Goal: Task Accomplishment & Management: Manage account settings

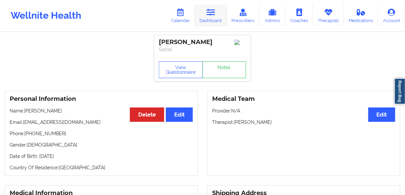
click at [215, 15] on icon at bounding box center [210, 12] width 9 height 7
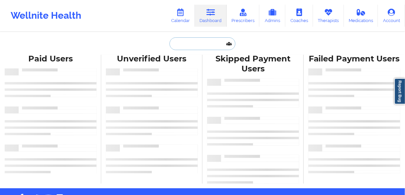
click at [188, 46] on input "text" at bounding box center [203, 43] width 66 height 13
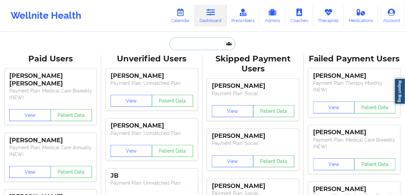
paste input "[PERSON_NAME]"
type input "[PERSON_NAME]"
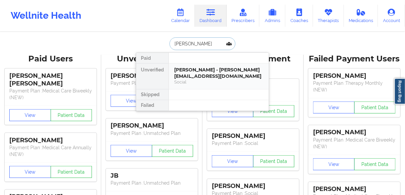
click at [185, 69] on div "[PERSON_NAME] - [PERSON_NAME][EMAIL_ADDRESS][DOMAIN_NAME]" at bounding box center [218, 73] width 89 height 12
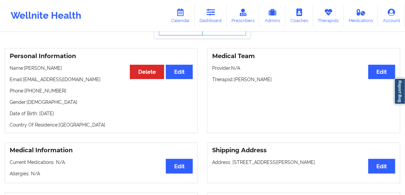
scroll to position [53, 0]
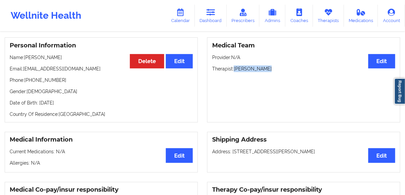
drag, startPoint x: 277, startPoint y: 69, endPoint x: 235, endPoint y: 69, distance: 42.3
click at [235, 69] on p "Therapist: [PERSON_NAME]" at bounding box center [303, 68] width 183 height 7
copy p "[PERSON_NAME]"
click at [182, 21] on link "Calendar" at bounding box center [180, 16] width 29 height 22
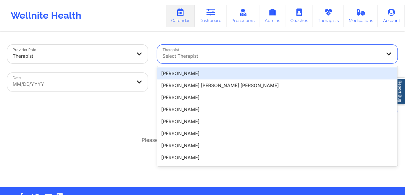
click at [192, 55] on div at bounding box center [272, 56] width 218 height 8
paste input "[PERSON_NAME]"
type input "[PERSON_NAME]"
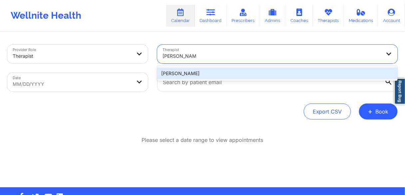
click at [181, 72] on div "[PERSON_NAME]" at bounding box center [277, 73] width 240 height 12
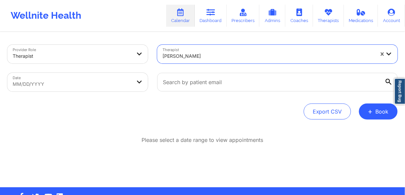
click at [77, 84] on body "Wellnite Health Calendar Dashboard Prescribers Admins Coaches Therapists Medica…" at bounding box center [202, 97] width 405 height 195
select select "2025-8"
select select "2025-9"
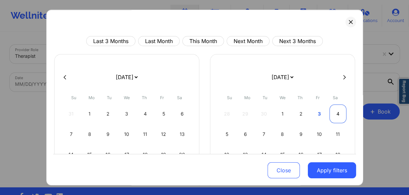
click at [335, 112] on div "4" at bounding box center [338, 113] width 17 height 19
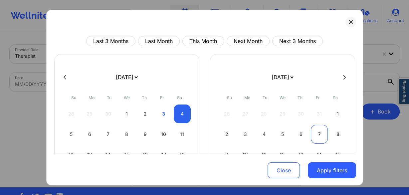
select select "2025-9"
select select "2025-10"
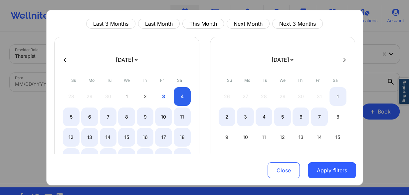
select select "2025-9"
select select "2025-10"
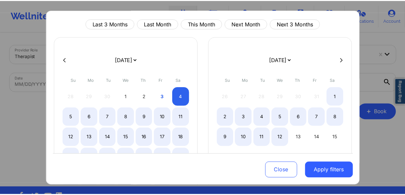
scroll to position [27, 0]
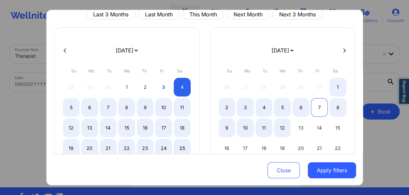
select select "2025-9"
select select "2025-10"
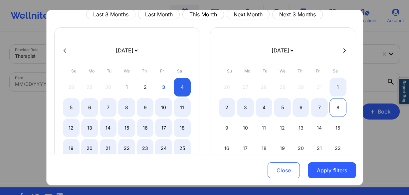
select select "2025-9"
select select "2025-10"
drag, startPoint x: 333, startPoint y: 109, endPoint x: 330, endPoint y: 116, distance: 7.9
click at [333, 108] on div "8" at bounding box center [338, 107] width 17 height 19
select select "2025-9"
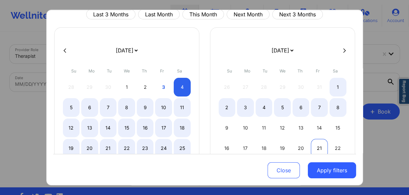
select select "2025-10"
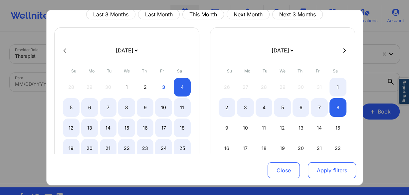
click at [321, 171] on button "Apply filters" at bounding box center [332, 170] width 48 height 16
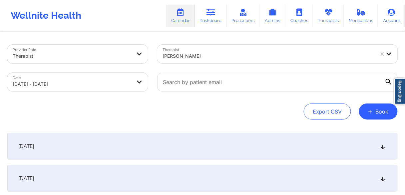
click at [34, 148] on span "[DATE]" at bounding box center [26, 146] width 16 height 7
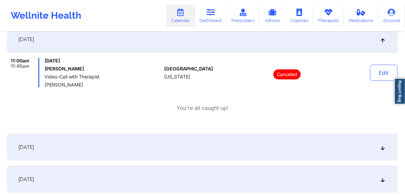
scroll to position [0, 0]
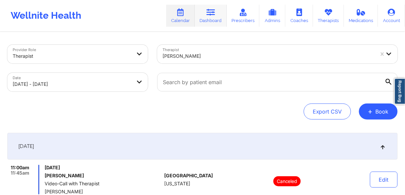
click at [206, 18] on link "Dashboard" at bounding box center [211, 16] width 32 height 22
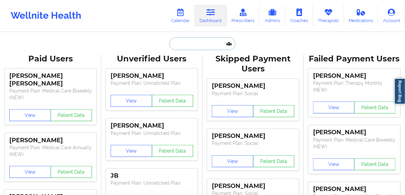
click at [190, 44] on input "text" at bounding box center [203, 43] width 66 height 13
paste input "KELLY VENTURA"
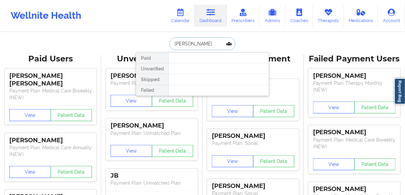
drag, startPoint x: 189, startPoint y: 42, endPoint x: 212, endPoint y: 44, distance: 23.7
click at [211, 46] on input "KELLY VENTURA" at bounding box center [203, 43] width 66 height 13
type input "KELLY"
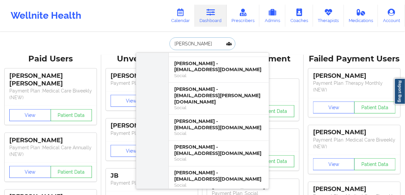
scroll to position [240, 0]
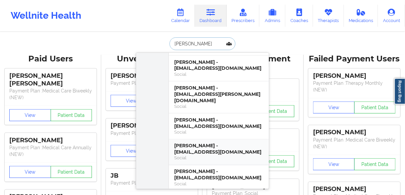
click at [196, 143] on div "Kelly G Ventura - kellyventura54@gmail.com" at bounding box center [218, 149] width 89 height 12
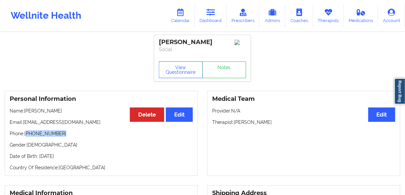
drag, startPoint x: 65, startPoint y: 136, endPoint x: 28, endPoint y: 135, distance: 37.3
click at [28, 135] on p "Phone: +1346-770-6712" at bounding box center [101, 133] width 183 height 7
copy p "1346-770-6712"
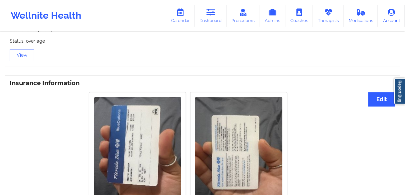
scroll to position [393, 0]
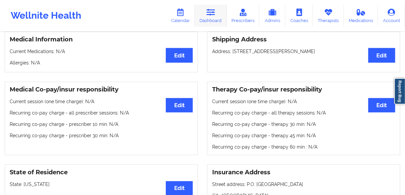
click at [205, 17] on link "Dashboard" at bounding box center [211, 16] width 32 height 22
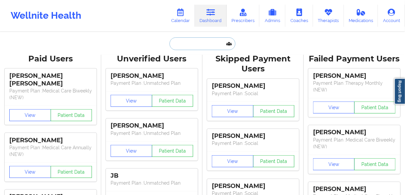
click at [189, 44] on input "text" at bounding box center [203, 43] width 66 height 13
paste input "Woselande Theus"
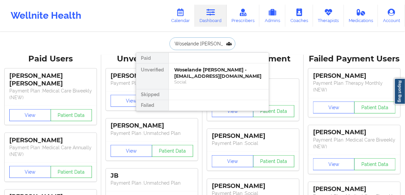
type input "Woselande Theus"
click at [213, 43] on input "Woselande Theus" at bounding box center [203, 43] width 66 height 13
click at [194, 75] on div "Woselande Theus - senseoftouch101@gmail.com" at bounding box center [218, 73] width 89 height 12
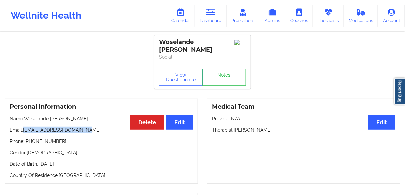
drag, startPoint x: 89, startPoint y: 123, endPoint x: 24, endPoint y: 123, distance: 64.6
click at [24, 126] on p "Email: senseoftouch101@gmail.com" at bounding box center [101, 129] width 183 height 7
copy p "senseoftouch101@gmail.com"
click at [42, 138] on p "Phone: +17866741339" at bounding box center [101, 141] width 183 height 7
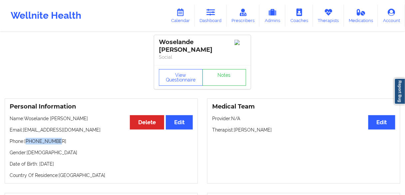
click at [42, 138] on p "Phone: +17866741339" at bounding box center [101, 141] width 183 height 7
copy p "17866741339"
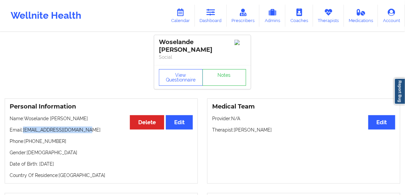
drag, startPoint x: 70, startPoint y: 123, endPoint x: 24, endPoint y: 126, distance: 46.4
click at [24, 126] on p "Email: senseoftouch101@gmail.com" at bounding box center [101, 129] width 183 height 7
copy p "senseoftouch101@gmail.com"
click at [214, 16] on link "Dashboard" at bounding box center [211, 16] width 32 height 22
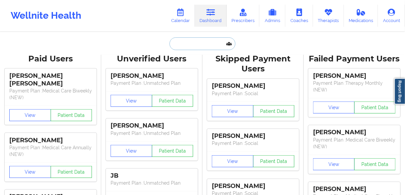
click at [194, 44] on input "text" at bounding box center [203, 43] width 66 height 13
paste input "ARACELY CHAVEZ"
type input "ARACELY CHAVEZ"
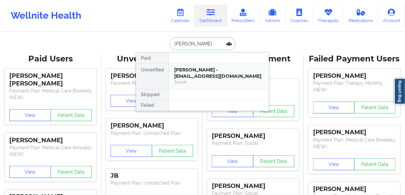
click at [176, 78] on div "Aracely Chavez - a0c0ssk@gmail.com" at bounding box center [218, 73] width 89 height 12
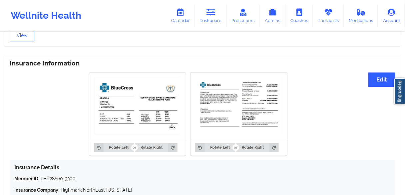
scroll to position [506, 0]
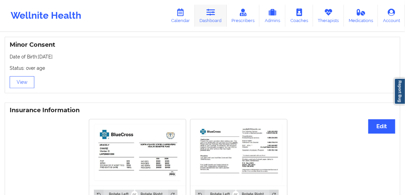
click at [220, 13] on link "Dashboard" at bounding box center [211, 16] width 32 height 22
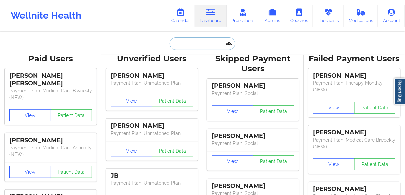
click at [205, 46] on input "text" at bounding box center [203, 43] width 66 height 13
paste input "JEPHTHELEE JORDONNE"
type input "JEPHTHELEE JORDONNE"
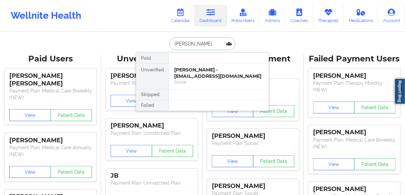
scroll to position [0, 3]
click at [198, 70] on div "Jephthelee Jordonne - jephtheleej@gmail.com" at bounding box center [218, 73] width 89 height 12
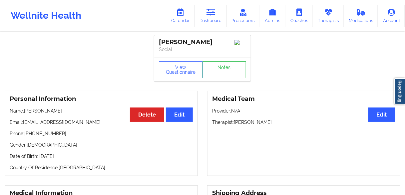
drag, startPoint x: 208, startPoint y: 16, endPoint x: 201, endPoint y: 30, distance: 15.2
click at [208, 17] on link "Dashboard" at bounding box center [211, 16] width 32 height 22
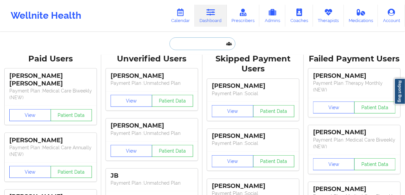
click at [193, 44] on input "text" at bounding box center [203, 43] width 66 height 13
paste input "Kathleen Porter"
type input "Kathleen Porter"
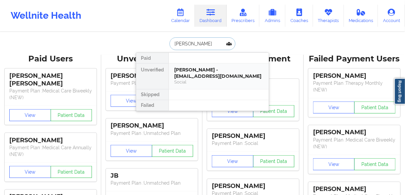
click at [188, 69] on div "Kathleen Porter - kateporter.23@gmail.com" at bounding box center [218, 73] width 89 height 12
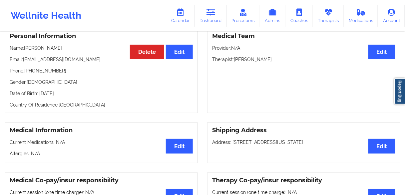
scroll to position [53, 0]
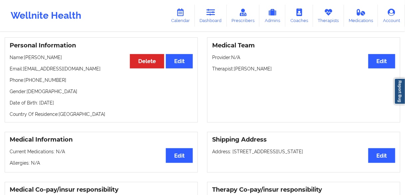
drag, startPoint x: 274, startPoint y: 68, endPoint x: 235, endPoint y: 70, distance: 39.7
click at [235, 70] on p "Therapist: Toni Lynn Willis" at bounding box center [303, 68] width 183 height 7
copy p "[PERSON_NAME]"
click at [182, 19] on link "Calendar" at bounding box center [180, 16] width 29 height 22
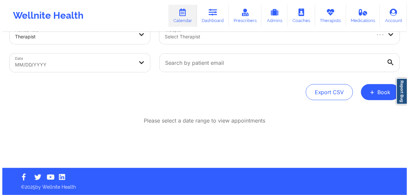
scroll to position [19, 0]
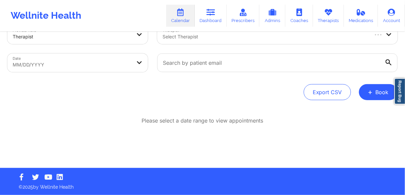
click at [206, 37] on div at bounding box center [265, 37] width 205 height 8
paste input "[PERSON_NAME]"
type input "[PERSON_NAME]"
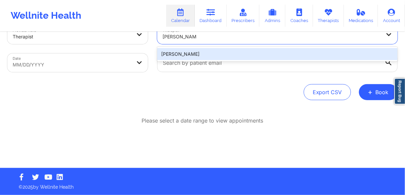
click at [192, 52] on div "[PERSON_NAME]" at bounding box center [277, 54] width 240 height 12
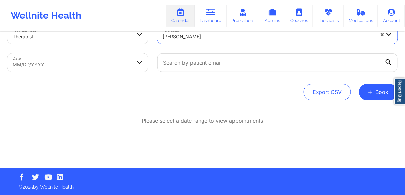
click at [100, 65] on body "Wellnite Health Calendar Dashboard Prescribers Admins Coaches Therapists Medica…" at bounding box center [202, 78] width 405 height 195
select select "2025-8"
select select "2025-9"
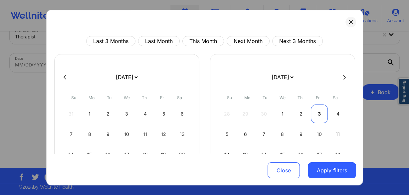
click at [315, 112] on div "3" at bounding box center [319, 113] width 17 height 19
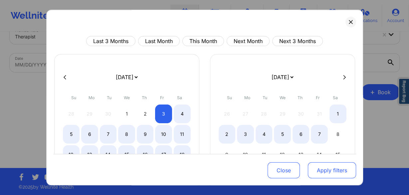
select select "2025-9"
select select "2025-10"
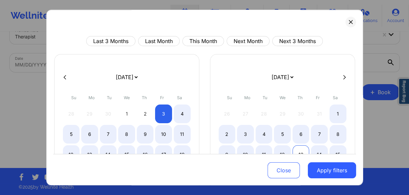
select select "2025-9"
select select "2025-10"
select select "2025-9"
select select "2025-10"
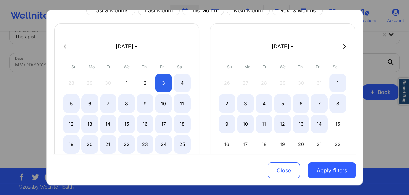
select select "2025-9"
select select "2025-10"
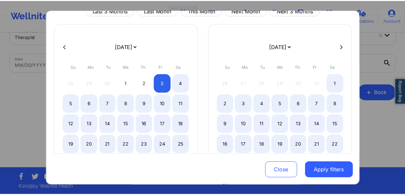
scroll to position [53, 0]
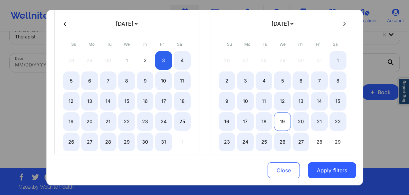
select select "2025-9"
select select "2025-10"
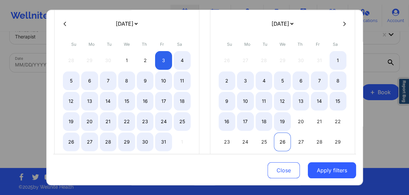
select select "2025-9"
select select "2025-10"
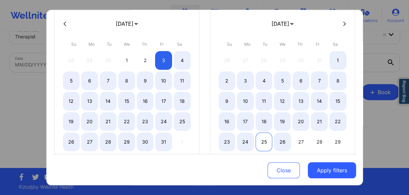
select select "2025-9"
select select "2025-10"
click at [261, 139] on div "25" at bounding box center [264, 141] width 17 height 19
select select "2025-9"
select select "2025-10"
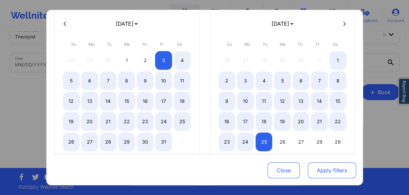
click at [317, 170] on button "Apply filters" at bounding box center [332, 170] width 48 height 16
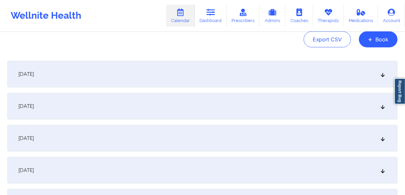
scroll to position [73, 0]
click at [34, 105] on span "[DATE]" at bounding box center [26, 105] width 16 height 7
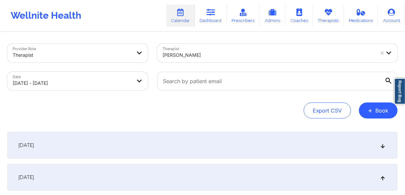
scroll to position [0, 0]
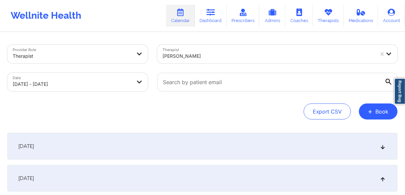
click at [388, 80] on icon at bounding box center [389, 82] width 6 height 6
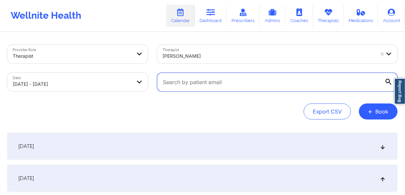
click at [388, 80] on input "text" at bounding box center [277, 82] width 240 height 19
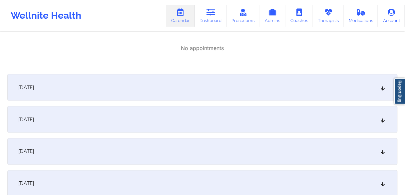
scroll to position [187, 0]
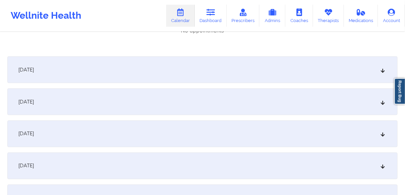
click at [34, 69] on span "[DATE]" at bounding box center [26, 69] width 16 height 7
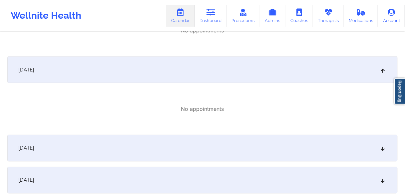
click at [34, 150] on span "[DATE]" at bounding box center [26, 148] width 16 height 7
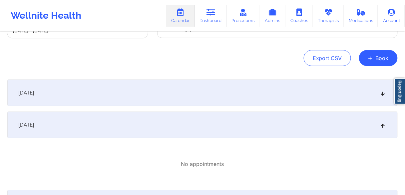
scroll to position [0, 0]
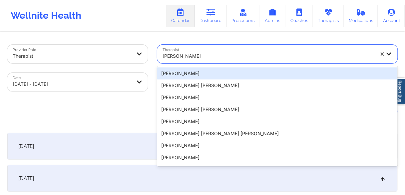
drag, startPoint x: 202, startPoint y: 56, endPoint x: 152, endPoint y: 55, distance: 50.3
click at [152, 55] on div "Provider Role Therapist Therapist 20 results available. Use Up and Down to choo…" at bounding box center [203, 68] width 400 height 56
drag, startPoint x: 198, startPoint y: 54, endPoint x: 155, endPoint y: 54, distance: 43.6
click at [155, 54] on div "Therapist 20 results available. Use Up and Down to choose options, press Enter …" at bounding box center [278, 54] width 250 height 28
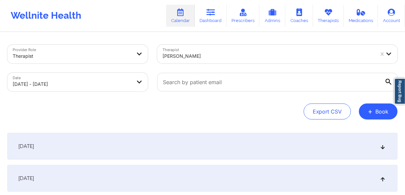
click at [174, 17] on link "Calendar" at bounding box center [180, 16] width 29 height 22
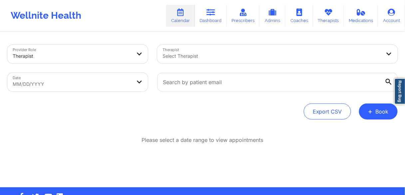
click at [173, 57] on div at bounding box center [272, 56] width 218 height 8
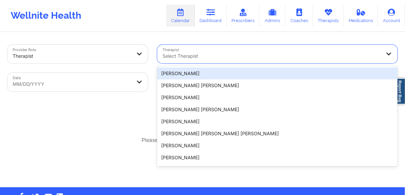
paste input "[PERSON_NAME]"
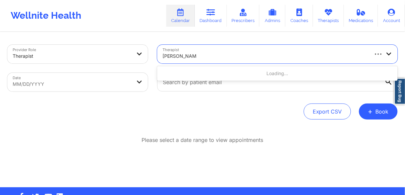
type input "[PERSON_NAME]"
select select "2025-8"
select select "2025-9"
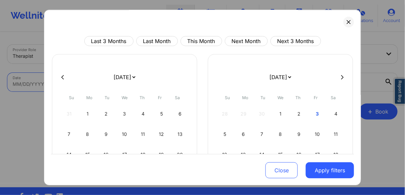
click at [50, 86] on body "Wellnite Health Calendar Dashboard Prescribers Admins Coaches Therapists Medica…" at bounding box center [202, 97] width 405 height 195
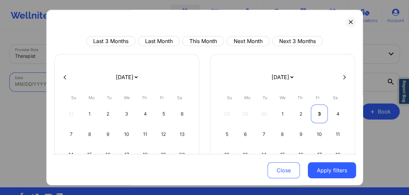
click at [315, 114] on div "3" at bounding box center [319, 113] width 17 height 19
select select "2025-9"
select select "2025-10"
select select "2025-9"
select select "2025-10"
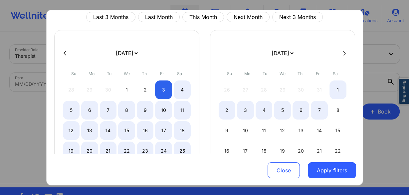
select select "2025-9"
select select "2025-10"
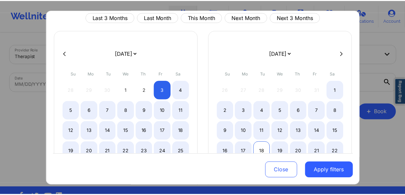
scroll to position [53, 0]
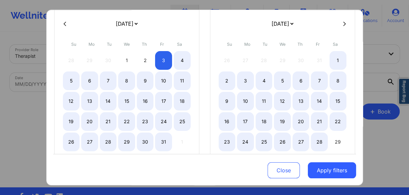
select select "2025-9"
select select "2025-10"
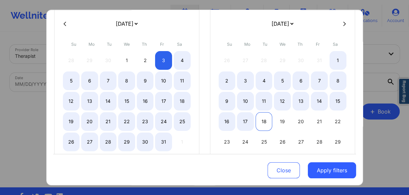
select select "2025-9"
select select "2025-10"
click at [262, 120] on div "18" at bounding box center [264, 121] width 17 height 19
select select "2025-9"
select select "2025-10"
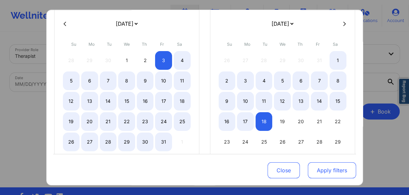
click at [325, 168] on button "Apply filters" at bounding box center [332, 170] width 48 height 16
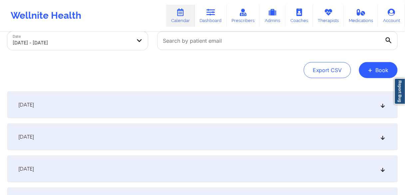
scroll to position [80, 0]
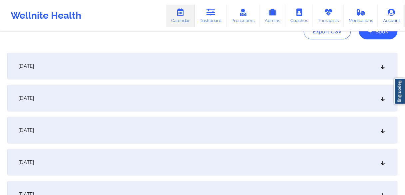
click at [50, 70] on div "[DATE]" at bounding box center [202, 66] width 390 height 27
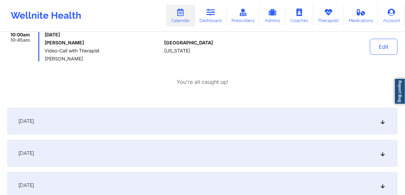
scroll to position [1945, 0]
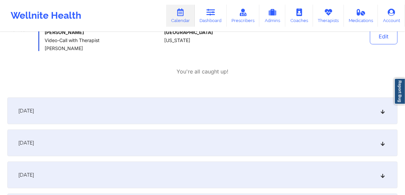
click at [48, 100] on div "[DATE]" at bounding box center [202, 110] width 390 height 27
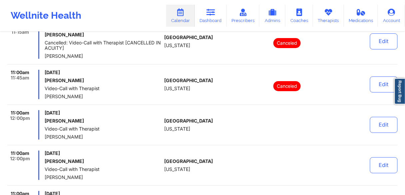
scroll to position [4396, 0]
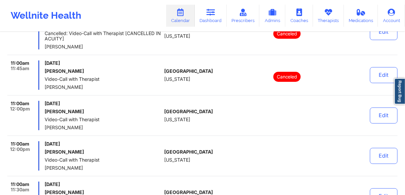
click at [71, 109] on h6 "[PERSON_NAME]" at bounding box center [103, 111] width 117 height 5
copy h6 "[PERSON_NAME]"
click at [53, 109] on h6 "[PERSON_NAME]" at bounding box center [103, 111] width 117 height 5
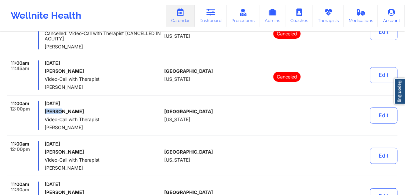
copy h6 "[PERSON_NAME]"
click at [70, 109] on h6 "[PERSON_NAME]" at bounding box center [103, 111] width 117 height 5
copy h6 "[PERSON_NAME]"
click at [381, 107] on button "Edit" at bounding box center [384, 115] width 28 height 16
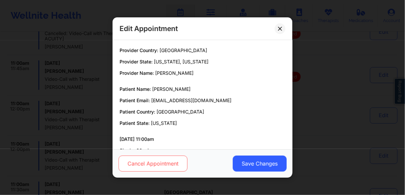
click at [159, 164] on button "Cancel Appointment" at bounding box center [153, 163] width 69 height 16
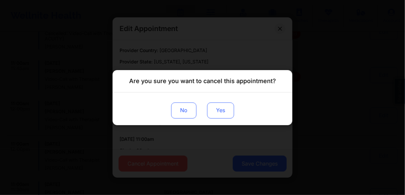
click at [219, 110] on button "Yes" at bounding box center [220, 110] width 27 height 16
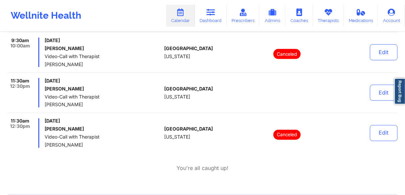
scroll to position [5356, 0]
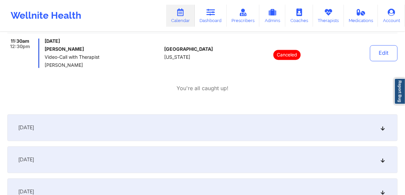
click at [34, 124] on span "[DATE]" at bounding box center [26, 127] width 16 height 7
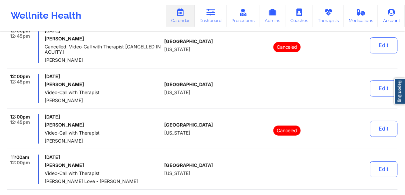
scroll to position [6901, 0]
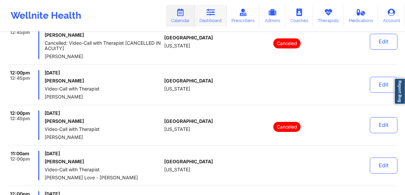
click at [207, 17] on link "Dashboard" at bounding box center [211, 16] width 32 height 22
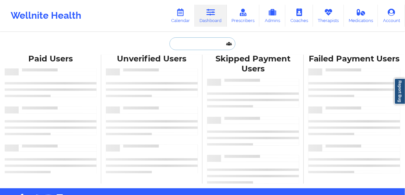
click at [188, 43] on input "text" at bounding box center [203, 43] width 66 height 13
paste input "[PERSON_NAME]"
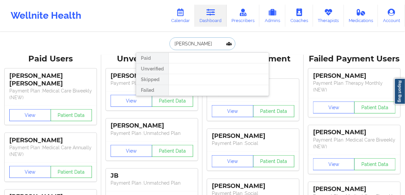
drag, startPoint x: 204, startPoint y: 42, endPoint x: 146, endPoint y: 40, distance: 58.0
click at [146, 40] on div "[PERSON_NAME] Paid Unverified Skipped Failed" at bounding box center [202, 43] width 133 height 13
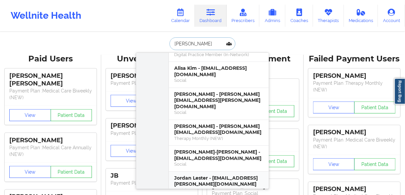
scroll to position [2371, 0]
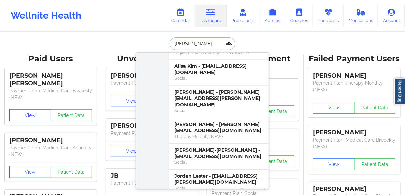
drag, startPoint x: 195, startPoint y: 43, endPoint x: 235, endPoint y: 42, distance: 39.6
click at [152, 44] on div "[PERSON_NAME] [PERSON_NAME] - [EMAIL_ADDRESS][DOMAIN_NAME] [PERSON_NAME] - [EMA…" at bounding box center [202, 43] width 133 height 13
paste input "[PERSON_NAME]"
type input "[PERSON_NAME]"
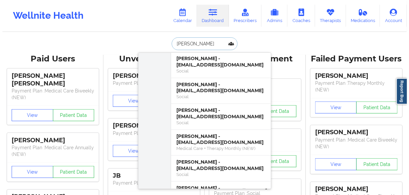
scroll to position [766, 0]
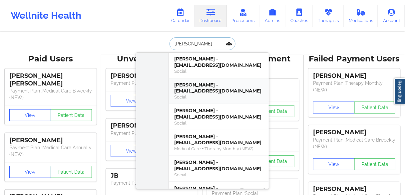
click at [198, 82] on div "[PERSON_NAME] - [EMAIL_ADDRESS][DOMAIN_NAME]" at bounding box center [218, 88] width 89 height 12
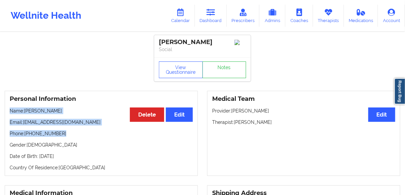
drag, startPoint x: 61, startPoint y: 132, endPoint x: 6, endPoint y: 110, distance: 58.4
click at [6, 110] on div "Personal Information Edit Delete Name: [PERSON_NAME] Email: [EMAIL_ADDRESS][DOM…" at bounding box center [101, 133] width 193 height 85
copy div "Name: [PERSON_NAME] Email: [EMAIL_ADDRESS][DOMAIN_NAME] Phone: [PHONE_NUMBER]"
click at [208, 19] on link "Dashboard" at bounding box center [211, 16] width 32 height 22
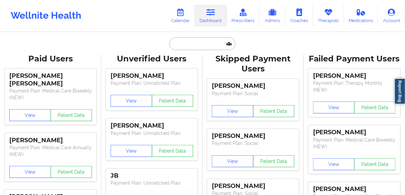
click at [189, 39] on input "text" at bounding box center [203, 43] width 66 height 13
click at [189, 44] on input "text" at bounding box center [203, 43] width 66 height 13
paste input "[PERSON_NAME]"
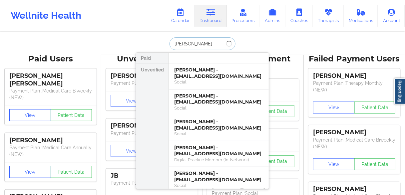
type input "[PERSON_NAME]"
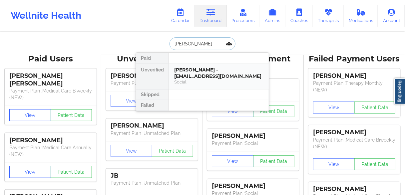
click at [191, 72] on div "[PERSON_NAME] - [EMAIL_ADDRESS][DOMAIN_NAME]" at bounding box center [218, 73] width 89 height 12
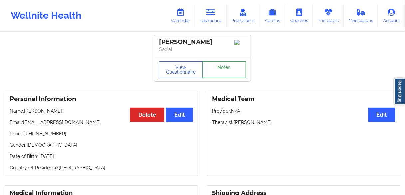
drag, startPoint x: 281, startPoint y: 123, endPoint x: 213, endPoint y: 123, distance: 68.3
click at [213, 123] on p "Therapist: [PERSON_NAME]" at bounding box center [303, 122] width 183 height 7
copy p "Therapist: [PERSON_NAME]"
click at [176, 14] on link "Calendar" at bounding box center [180, 16] width 29 height 22
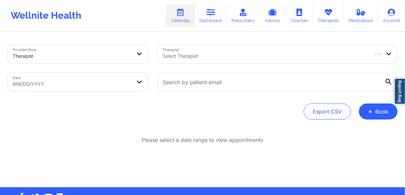
click at [206, 53] on div at bounding box center [265, 56] width 205 height 8
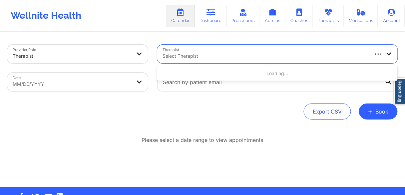
paste input "[PERSON_NAME]"
type input "[PERSON_NAME]"
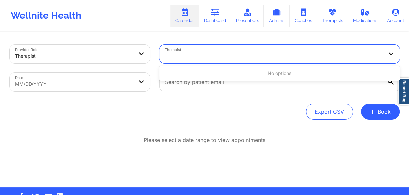
click at [109, 84] on body "Wellnite Health Calendar Dashboard Prescribers Admins Coaches Therapists Medica…" at bounding box center [204, 97] width 409 height 195
select select "2025-8"
select select "2025-9"
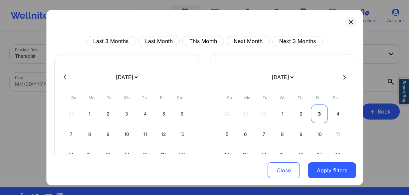
click at [317, 112] on div "3" at bounding box center [319, 113] width 17 height 19
select select "2025-9"
select select "2025-10"
select select "2025-9"
select select "2025-10"
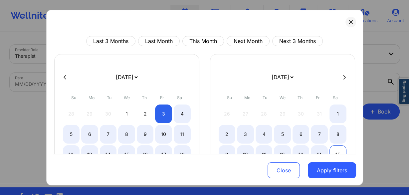
select select "2025-9"
select select "2025-10"
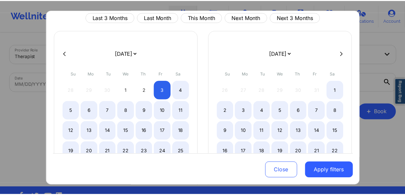
scroll to position [53, 0]
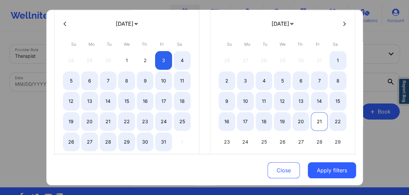
select select "2025-9"
select select "2025-10"
click at [315, 119] on div "21" at bounding box center [319, 121] width 17 height 19
select select "2025-9"
select select "2025-10"
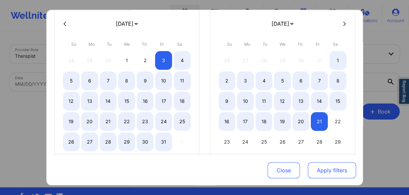
click at [326, 171] on button "Apply filters" at bounding box center [332, 170] width 48 height 16
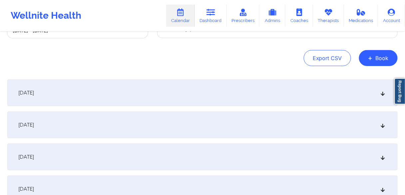
click at [34, 94] on span "[DATE]" at bounding box center [26, 92] width 16 height 7
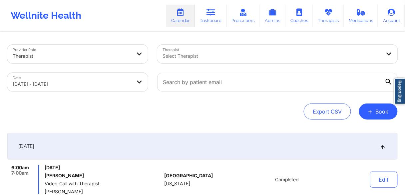
scroll to position [0, 0]
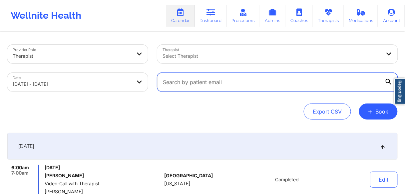
click at [202, 82] on input "text" at bounding box center [277, 82] width 240 height 19
paste input "[EMAIL_ADDRESS][DOMAIN_NAME]"
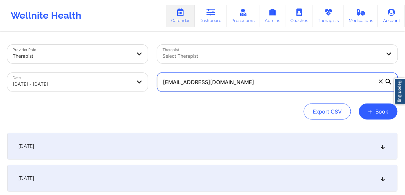
type input "[EMAIL_ADDRESS][DOMAIN_NAME]"
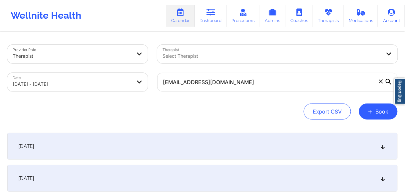
click at [389, 81] on icon at bounding box center [389, 82] width 6 height 6
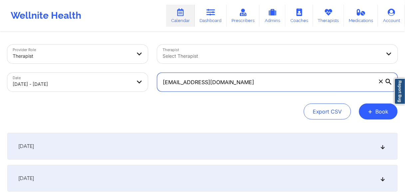
click at [389, 81] on input "[EMAIL_ADDRESS][DOMAIN_NAME]" at bounding box center [277, 82] width 240 height 19
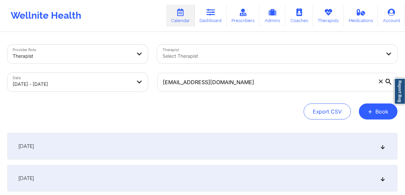
click at [189, 115] on div "Export CSV + Book" at bounding box center [202, 111] width 390 height 16
click at [387, 82] on icon at bounding box center [389, 82] width 6 height 6
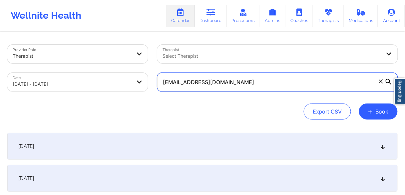
click at [387, 82] on input "[EMAIL_ADDRESS][DOMAIN_NAME]" at bounding box center [277, 82] width 240 height 19
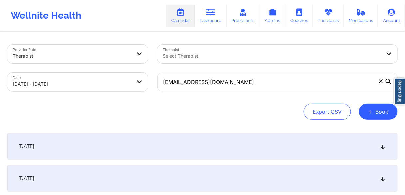
click at [388, 80] on icon at bounding box center [389, 82] width 6 height 6
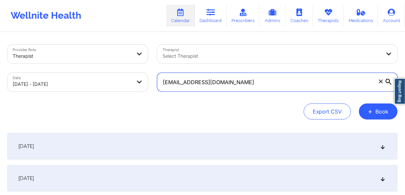
click at [388, 80] on input "[EMAIL_ADDRESS][DOMAIN_NAME]" at bounding box center [277, 82] width 240 height 19
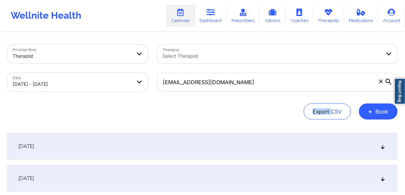
click at [388, 80] on icon at bounding box center [389, 82] width 6 height 6
click at [388, 80] on input "[EMAIL_ADDRESS][DOMAIN_NAME]" at bounding box center [277, 82] width 240 height 19
click at [318, 112] on button "Export CSV" at bounding box center [327, 111] width 47 height 16
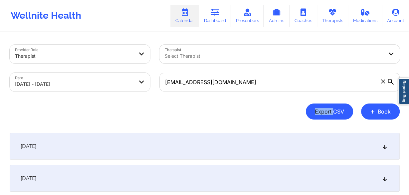
select select "2025-8"
select select "2025-9"
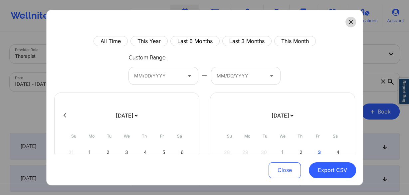
click at [349, 23] on icon at bounding box center [351, 22] width 4 height 4
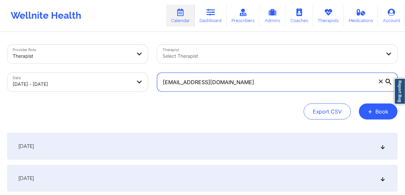
drag, startPoint x: 252, startPoint y: 81, endPoint x: 134, endPoint y: 82, distance: 117.6
click at [134, 82] on div "Provider Role Therapist Therapist Select Therapist Date [DATE] - [DATE] [EMAIL_…" at bounding box center [203, 68] width 400 height 56
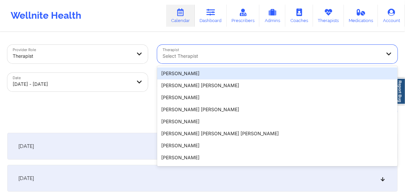
click at [205, 53] on div at bounding box center [272, 56] width 218 height 8
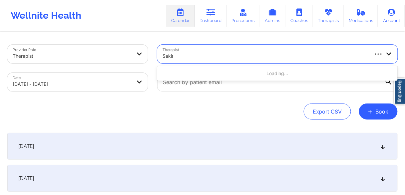
type input "Sakima"
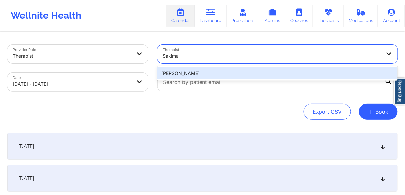
drag, startPoint x: 174, startPoint y: 72, endPoint x: 178, endPoint y: 73, distance: 4.1
click at [174, 72] on div "[PERSON_NAME]" at bounding box center [277, 73] width 240 height 12
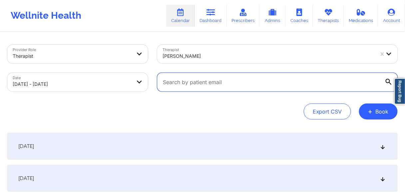
click at [180, 79] on input "text" at bounding box center [277, 82] width 240 height 19
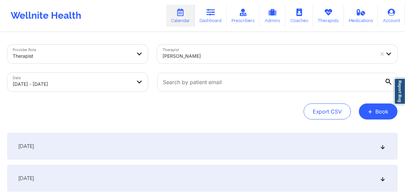
drag, startPoint x: 123, startPoint y: 119, endPoint x: 116, endPoint y: 119, distance: 7.3
click at [41, 150] on div "[DATE]" at bounding box center [202, 146] width 390 height 27
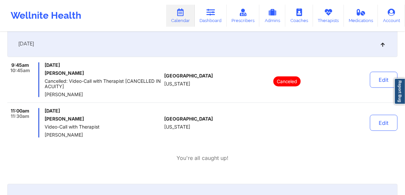
scroll to position [107, 0]
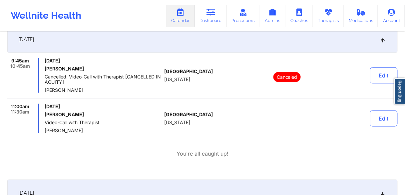
drag, startPoint x: 382, startPoint y: 116, endPoint x: 360, endPoint y: 116, distance: 22.3
click at [382, 116] on button "Edit" at bounding box center [384, 118] width 28 height 16
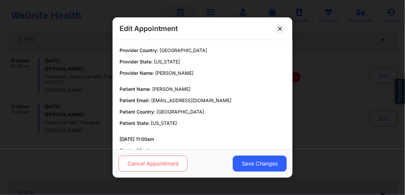
click at [165, 164] on button "Cancel Appointment" at bounding box center [153, 163] width 69 height 16
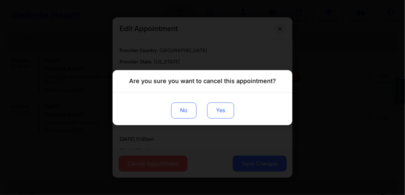
click at [217, 108] on button "Yes" at bounding box center [220, 110] width 27 height 16
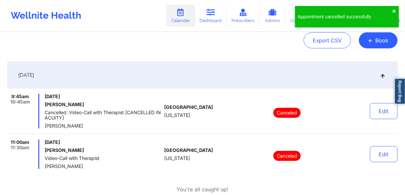
scroll to position [27, 0]
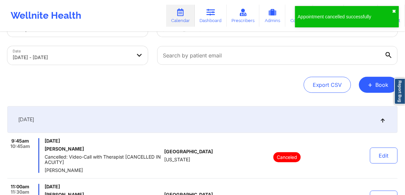
click at [393, 11] on button "✖︎" at bounding box center [394, 11] width 4 height 5
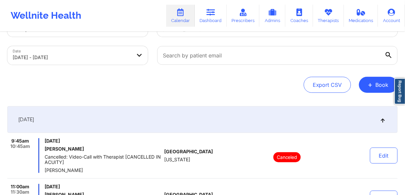
scroll to position [0, 0]
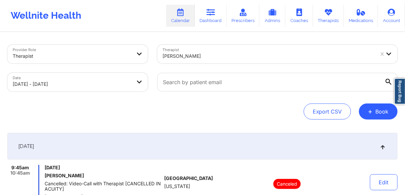
drag, startPoint x: 206, startPoint y: 19, endPoint x: 207, endPoint y: 27, distance: 8.4
click at [206, 19] on link "Dashboard" at bounding box center [211, 16] width 32 height 22
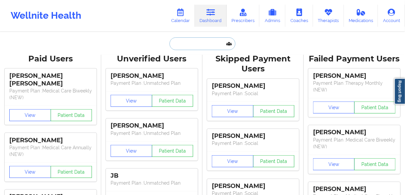
click at [193, 47] on input "text" at bounding box center [203, 43] width 66 height 13
paste input "[PERSON_NAME]"
type input "[PERSON_NAME]"
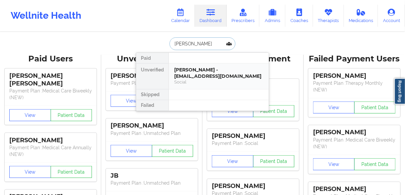
click at [182, 74] on div "[PERSON_NAME] - [EMAIL_ADDRESS][DOMAIN_NAME]" at bounding box center [218, 73] width 89 height 12
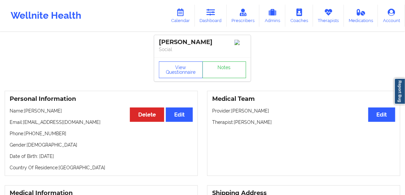
drag, startPoint x: 275, startPoint y: 124, endPoint x: 235, endPoint y: 124, distance: 40.3
click at [235, 124] on p "Therapist: [PERSON_NAME]" at bounding box center [303, 122] width 183 height 7
copy p "[PERSON_NAME]"
click at [210, 19] on link "Dashboard" at bounding box center [211, 16] width 32 height 22
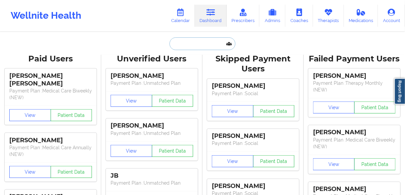
click at [186, 48] on input "text" at bounding box center [203, 43] width 66 height 13
paste input "[PERSON_NAME]"
type input "[PERSON_NAME]"
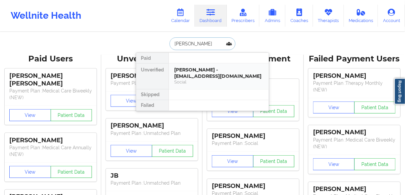
click at [195, 70] on div "[PERSON_NAME] - [EMAIL_ADDRESS][DOMAIN_NAME]" at bounding box center [218, 73] width 89 height 12
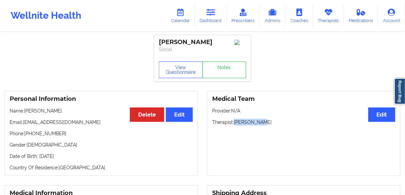
drag, startPoint x: 266, startPoint y: 124, endPoint x: 234, endPoint y: 123, distance: 32.0
click at [234, 123] on p "Therapist: [PERSON_NAME]" at bounding box center [303, 122] width 183 height 7
copy p "[PERSON_NAME]"
click at [184, 18] on link "Calendar" at bounding box center [180, 16] width 29 height 22
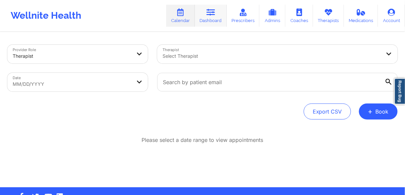
click at [210, 14] on icon at bounding box center [210, 12] width 9 height 7
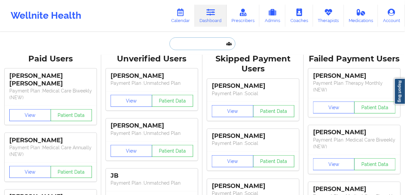
click at [180, 41] on input "text" at bounding box center [203, 43] width 66 height 13
paste input "[PERSON_NAME]"
type input "[PERSON_NAME]"
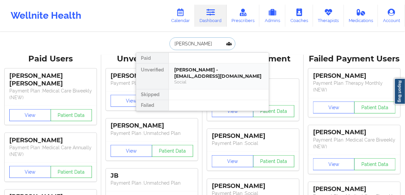
click at [184, 71] on div "[PERSON_NAME] - [EMAIL_ADDRESS][DOMAIN_NAME]" at bounding box center [218, 73] width 89 height 12
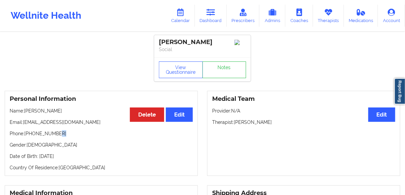
drag, startPoint x: 59, startPoint y: 136, endPoint x: 60, endPoint y: 132, distance: 3.7
click at [56, 133] on p "Phone: [PHONE_NUMBER]" at bounding box center [101, 133] width 183 height 7
drag, startPoint x: 80, startPoint y: 123, endPoint x: 174, endPoint y: 52, distance: 117.6
click at [24, 122] on p "Email: [EMAIL_ADDRESS][DOMAIN_NAME]" at bounding box center [101, 122] width 183 height 7
copy p "[EMAIL_ADDRESS][DOMAIN_NAME]"
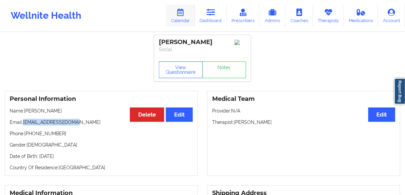
click at [183, 17] on link "Calendar" at bounding box center [180, 16] width 29 height 22
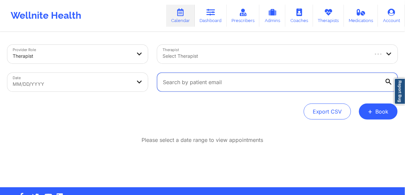
click at [197, 83] on input "text" at bounding box center [277, 82] width 240 height 19
paste input "[EMAIL_ADDRESS][DOMAIN_NAME]"
type input "[EMAIL_ADDRESS][DOMAIN_NAME]"
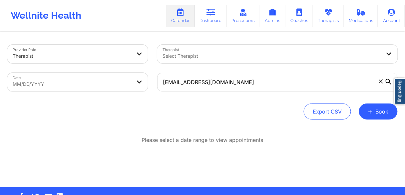
click at [237, 116] on div "Export CSV + Book" at bounding box center [202, 111] width 390 height 16
click at [391, 81] on icon at bounding box center [389, 82] width 6 height 6
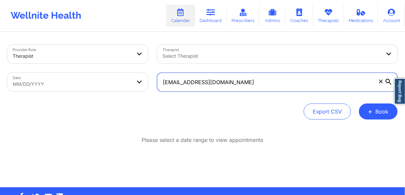
click at [391, 81] on input "[EMAIL_ADDRESS][DOMAIN_NAME]" at bounding box center [277, 82] width 240 height 19
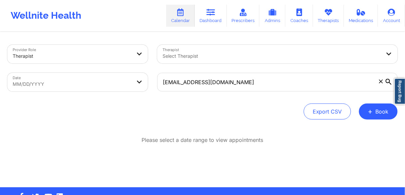
click at [389, 80] on icon at bounding box center [389, 82] width 6 height 6
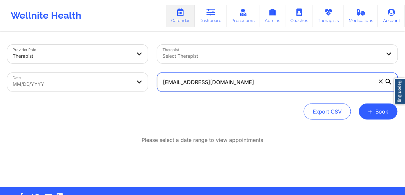
click at [389, 80] on input "[EMAIL_ADDRESS][DOMAIN_NAME]" at bounding box center [277, 82] width 240 height 19
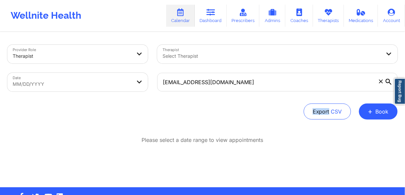
click at [389, 80] on icon at bounding box center [389, 82] width 6 height 6
click at [389, 80] on input "[EMAIL_ADDRESS][DOMAIN_NAME]" at bounding box center [277, 82] width 240 height 19
click at [389, 80] on icon at bounding box center [389, 82] width 6 height 6
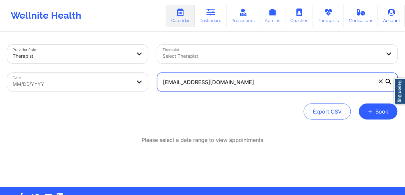
click at [389, 80] on input "[EMAIL_ADDRESS][DOMAIN_NAME]" at bounding box center [277, 82] width 240 height 19
drag, startPoint x: 234, startPoint y: 85, endPoint x: 130, endPoint y: 80, distance: 104.4
click at [130, 80] on div "Provider Role Therapist Therapist Select Therapist Date MM/DD/YYYY [EMAIL_ADDRE…" at bounding box center [203, 68] width 400 height 56
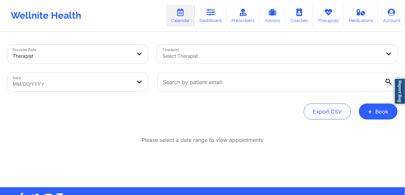
click at [187, 58] on div at bounding box center [272, 56] width 218 height 8
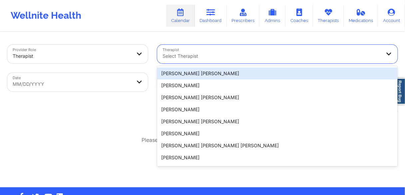
paste input "[PERSON_NAME]"
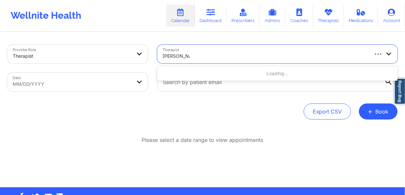
type input "[PERSON_NAME]"
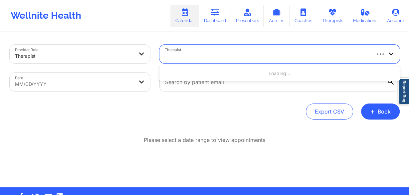
click at [41, 85] on body "Wellnite Health Calendar Dashboard Prescribers Admins Coaches Therapists Medica…" at bounding box center [204, 97] width 409 height 195
select select "2025-8"
select select "2025-9"
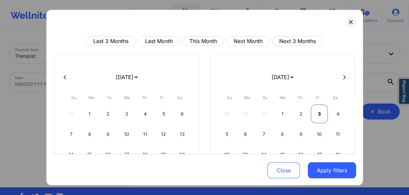
click at [319, 113] on div "3" at bounding box center [319, 113] width 17 height 19
select select "2025-9"
select select "2025-10"
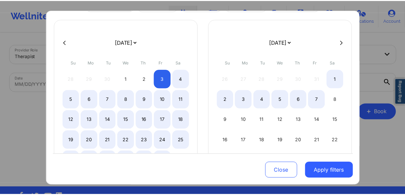
scroll to position [91, 0]
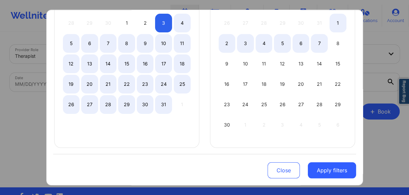
select select "2025-9"
select select "2025-10"
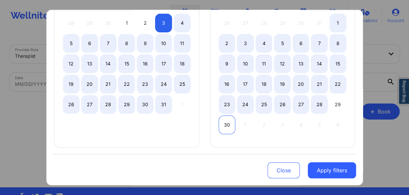
select select "2025-9"
select select "2025-10"
select select "2025-9"
select select "2025-10"
select select "2025-9"
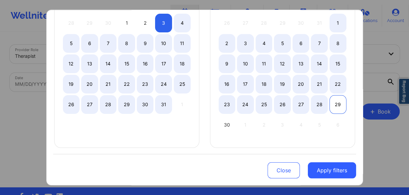
select select "2025-10"
select select "2025-9"
select select "2025-10"
click at [335, 103] on div "29" at bounding box center [338, 104] width 17 height 19
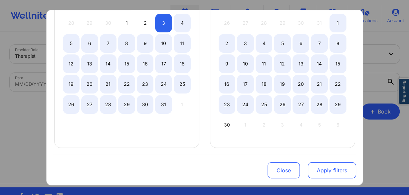
select select "2025-9"
select select "2025-10"
click at [323, 170] on button "Apply filters" at bounding box center [332, 170] width 48 height 16
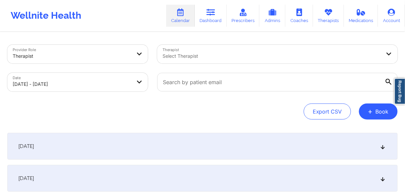
click at [34, 146] on span "[DATE]" at bounding box center [26, 146] width 16 height 7
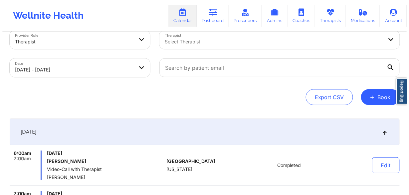
scroll to position [0, 0]
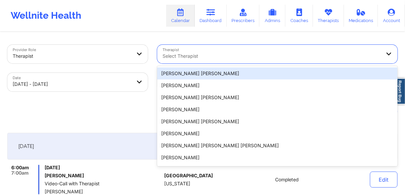
click at [201, 57] on div at bounding box center [272, 56] width 218 height 8
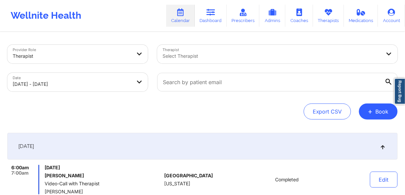
click at [186, 54] on div at bounding box center [272, 56] width 218 height 8
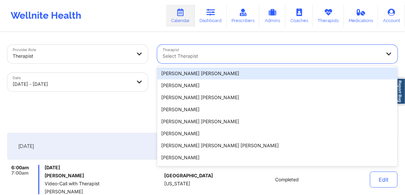
paste input "[PERSON_NAME]"
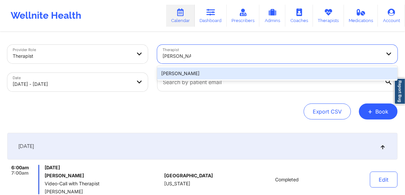
type input "[PERSON_NAME]"
click at [169, 111] on div "Export CSV + Book" at bounding box center [202, 111] width 390 height 16
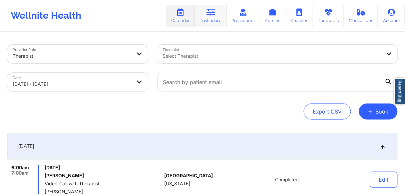
click at [213, 15] on icon at bounding box center [210, 12] width 9 height 7
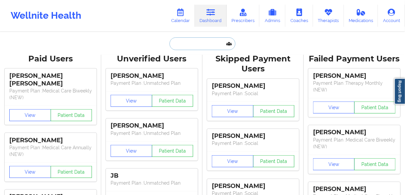
click at [193, 42] on input "text" at bounding box center [203, 43] width 66 height 13
paste input "[PERSON_NAME]"
type input "[PERSON_NAME]"
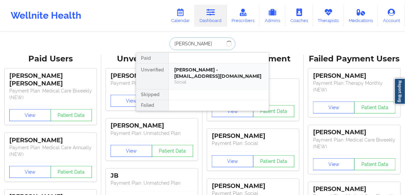
click at [183, 72] on div "[PERSON_NAME] - [EMAIL_ADDRESS][DOMAIN_NAME]" at bounding box center [218, 73] width 89 height 12
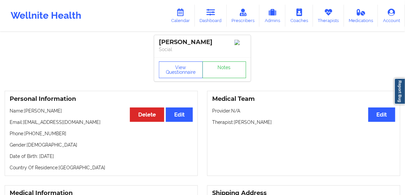
drag, startPoint x: 46, startPoint y: 42, endPoint x: 104, endPoint y: 55, distance: 59.6
click at [209, 17] on link "Dashboard" at bounding box center [211, 16] width 32 height 22
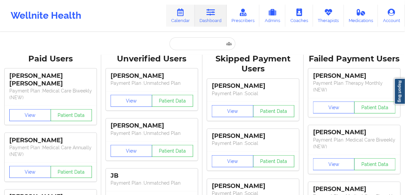
click at [188, 17] on link "Calendar" at bounding box center [180, 16] width 29 height 22
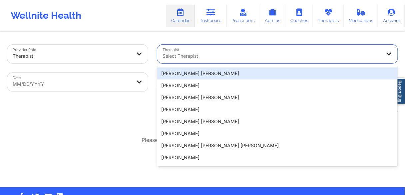
click at [215, 56] on div at bounding box center [272, 56] width 218 height 8
paste input "[PERSON_NAME]"
type input "[PERSON_NAME]"
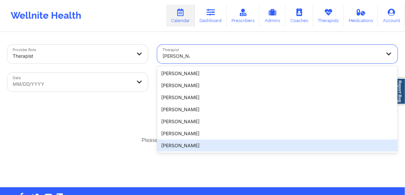
click at [178, 142] on div "[PERSON_NAME]" at bounding box center [277, 145] width 240 height 12
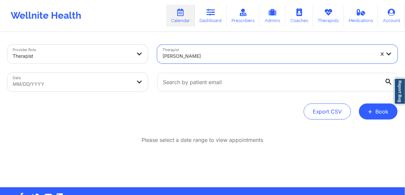
click at [73, 84] on body "Wellnite Health Calendar Dashboard Prescribers Admins Coaches Therapists Medica…" at bounding box center [202, 97] width 405 height 195
select select "2025-8"
select select "2025-9"
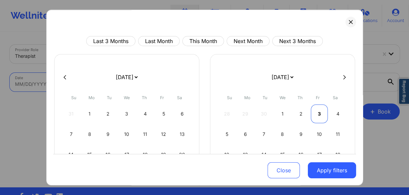
click at [317, 115] on div "3" at bounding box center [319, 113] width 17 height 19
select select "2025-9"
select select "2025-10"
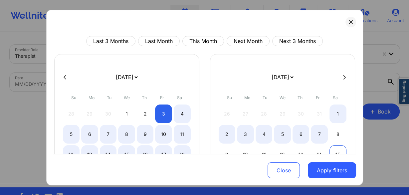
select select "2025-9"
select select "2025-10"
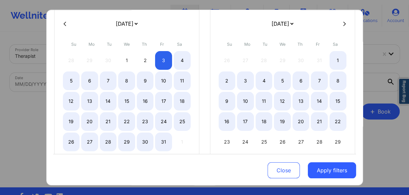
select select "2025-9"
select select "2025-10"
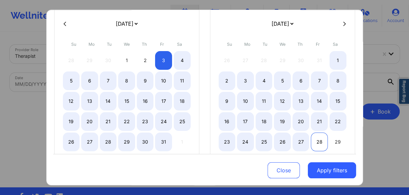
select select "2025-9"
select select "2025-10"
select select "2025-9"
select select "2025-10"
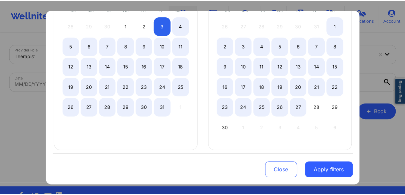
scroll to position [91, 0]
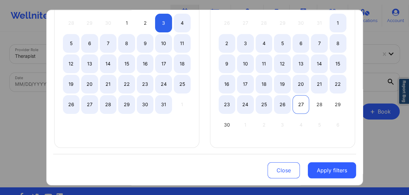
select select "2025-9"
select select "2025-10"
select select "2025-9"
select select "2025-10"
click at [332, 102] on div "29" at bounding box center [338, 104] width 17 height 19
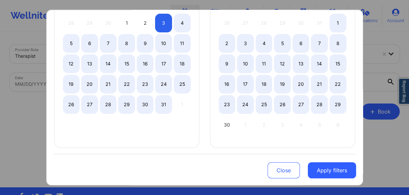
select select "2025-9"
select select "2025-10"
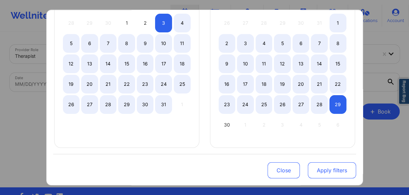
click at [323, 172] on button "Apply filters" at bounding box center [332, 170] width 48 height 16
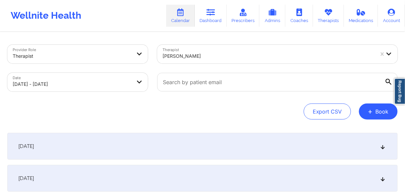
click at [34, 147] on span "[DATE]" at bounding box center [26, 146] width 16 height 7
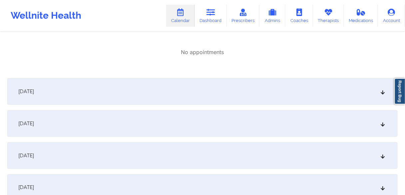
scroll to position [133, 0]
click at [34, 124] on span "[DATE]" at bounding box center [26, 123] width 16 height 7
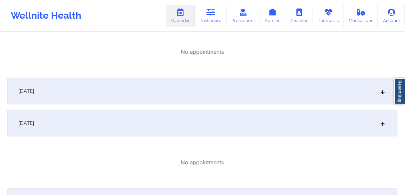
click at [34, 93] on span "[DATE]" at bounding box center [26, 91] width 16 height 7
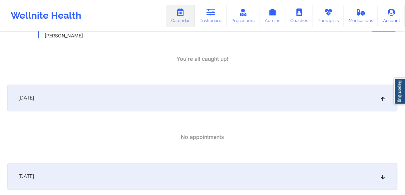
scroll to position [266, 0]
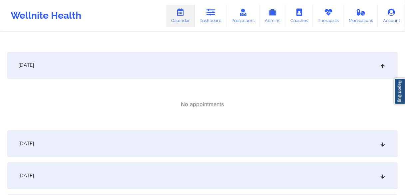
click at [34, 143] on span "[DATE]" at bounding box center [26, 143] width 16 height 7
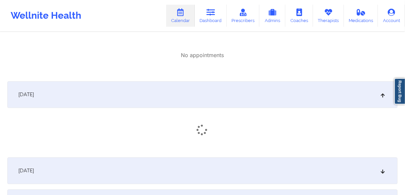
scroll to position [346, 0]
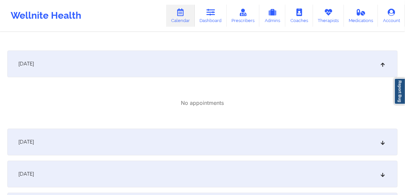
click at [45, 148] on div "[DATE]" at bounding box center [202, 141] width 390 height 27
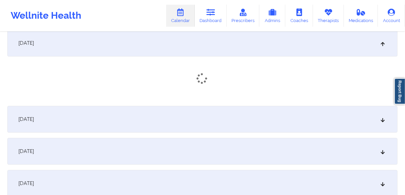
scroll to position [453, 0]
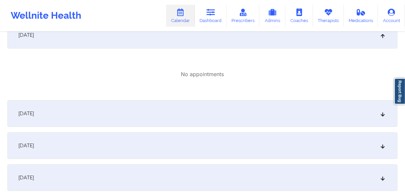
click at [39, 124] on div "[DATE]" at bounding box center [202, 113] width 390 height 27
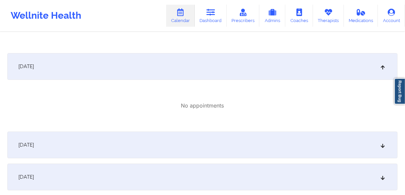
scroll to position [533, 0]
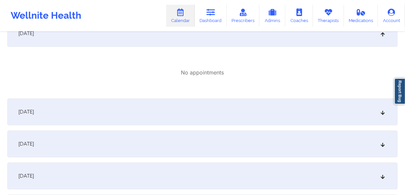
drag, startPoint x: 45, startPoint y: 114, endPoint x: 50, endPoint y: 119, distance: 7.3
click at [34, 114] on span "[DATE]" at bounding box center [26, 111] width 16 height 7
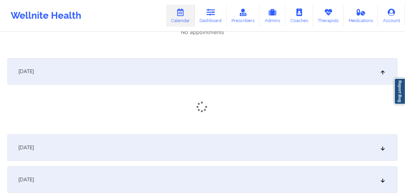
scroll to position [586, 0]
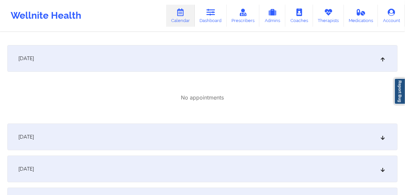
click at [34, 137] on span "[DATE]" at bounding box center [26, 136] width 16 height 7
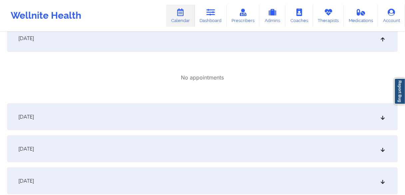
scroll to position [693, 0]
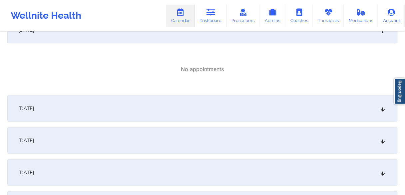
click at [34, 108] on span "[DATE]" at bounding box center [26, 108] width 16 height 7
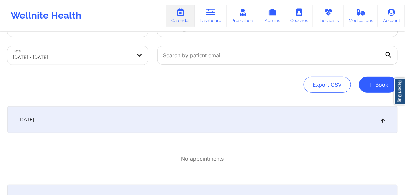
scroll to position [0, 0]
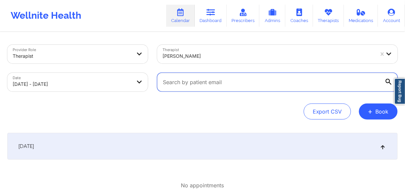
click at [345, 82] on input "text" at bounding box center [277, 82] width 240 height 19
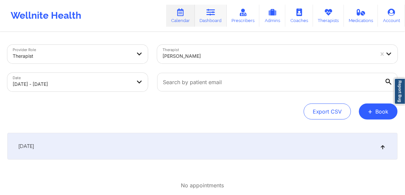
click at [210, 15] on icon at bounding box center [210, 12] width 9 height 7
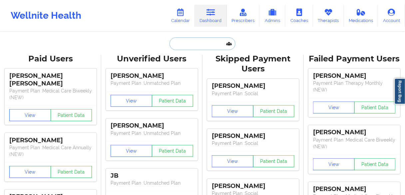
click at [200, 46] on input "text" at bounding box center [203, 43] width 66 height 13
paste input "[PERSON_NAME]"
type input "[PERSON_NAME]"
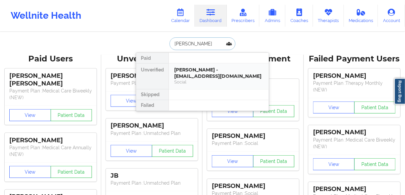
click at [183, 79] on div "Social" at bounding box center [218, 82] width 89 height 6
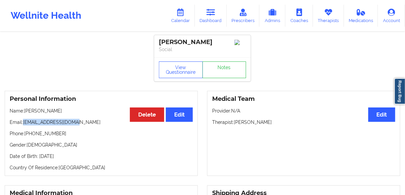
drag, startPoint x: 77, startPoint y: 124, endPoint x: 24, endPoint y: 123, distance: 53.3
click at [24, 123] on p "Email: [EMAIL_ADDRESS][DOMAIN_NAME]" at bounding box center [101, 122] width 183 height 7
copy p "[EMAIL_ADDRESS][DOMAIN_NAME]"
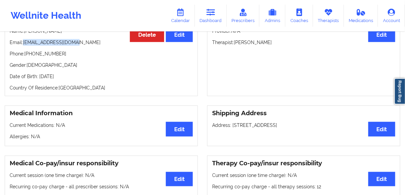
scroll to position [80, 0]
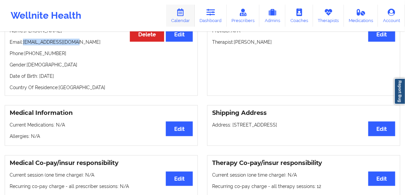
click at [172, 19] on link "Calendar" at bounding box center [180, 16] width 29 height 22
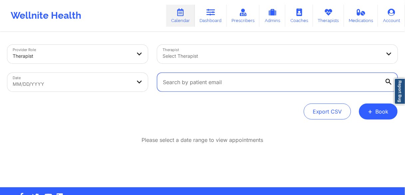
click at [191, 84] on input "text" at bounding box center [277, 82] width 240 height 19
paste input "[EMAIL_ADDRESS][DOMAIN_NAME]"
type input "[EMAIL_ADDRESS][DOMAIN_NAME]"
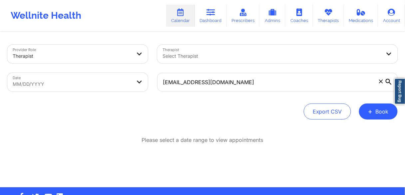
click at [389, 79] on icon at bounding box center [389, 82] width 6 height 6
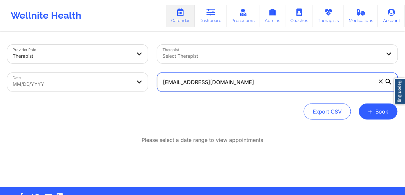
click at [389, 79] on input "[EMAIL_ADDRESS][DOMAIN_NAME]" at bounding box center [277, 82] width 240 height 19
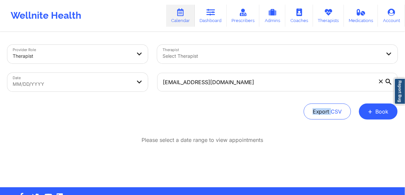
click at [389, 79] on icon at bounding box center [389, 82] width 6 height 6
click at [389, 79] on input "[EMAIL_ADDRESS][DOMAIN_NAME]" at bounding box center [277, 82] width 240 height 19
click at [389, 79] on icon at bounding box center [389, 82] width 6 height 6
click at [389, 79] on input "[EMAIL_ADDRESS][DOMAIN_NAME]" at bounding box center [277, 82] width 240 height 19
click at [389, 79] on icon at bounding box center [389, 82] width 6 height 6
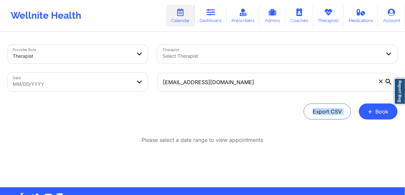
click at [389, 79] on input "[EMAIL_ADDRESS][DOMAIN_NAME]" at bounding box center [277, 82] width 240 height 19
click at [389, 79] on icon at bounding box center [389, 82] width 6 height 6
click at [389, 79] on input "[EMAIL_ADDRESS][DOMAIN_NAME]" at bounding box center [277, 82] width 240 height 19
click at [389, 79] on icon at bounding box center [389, 82] width 6 height 6
click at [389, 79] on input "[EMAIL_ADDRESS][DOMAIN_NAME]" at bounding box center [277, 82] width 240 height 19
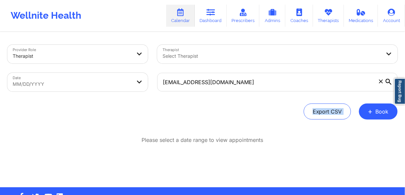
click at [389, 79] on icon at bounding box center [389, 82] width 6 height 6
click at [389, 79] on input "[EMAIL_ADDRESS][DOMAIN_NAME]" at bounding box center [277, 82] width 240 height 19
click at [389, 80] on icon at bounding box center [389, 82] width 6 height 6
click at [389, 80] on input "[EMAIL_ADDRESS][DOMAIN_NAME]" at bounding box center [277, 82] width 240 height 19
click at [389, 80] on icon at bounding box center [389, 82] width 6 height 6
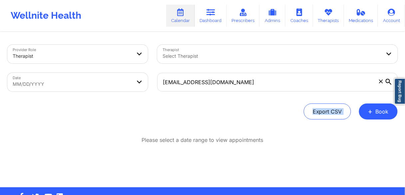
click at [389, 80] on input "[EMAIL_ADDRESS][DOMAIN_NAME]" at bounding box center [277, 82] width 240 height 19
click at [389, 80] on icon at bounding box center [389, 82] width 6 height 6
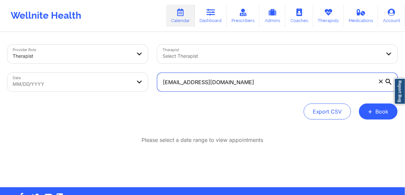
click at [389, 80] on input "[EMAIL_ADDRESS][DOMAIN_NAME]" at bounding box center [277, 82] width 240 height 19
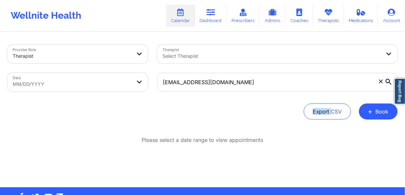
click at [389, 80] on icon at bounding box center [389, 82] width 6 height 6
click at [389, 80] on input "[EMAIL_ADDRESS][DOMAIN_NAME]" at bounding box center [277, 82] width 240 height 19
click at [389, 80] on icon at bounding box center [389, 82] width 6 height 6
click at [389, 80] on input "[EMAIL_ADDRESS][DOMAIN_NAME]" at bounding box center [277, 82] width 240 height 19
click at [389, 80] on icon at bounding box center [389, 82] width 6 height 6
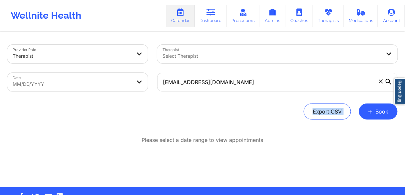
click at [389, 80] on input "[EMAIL_ADDRESS][DOMAIN_NAME]" at bounding box center [277, 82] width 240 height 19
click at [388, 80] on icon at bounding box center [389, 82] width 6 height 6
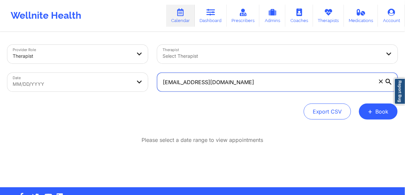
click at [388, 80] on input "[EMAIL_ADDRESS][DOMAIN_NAME]" at bounding box center [277, 82] width 240 height 19
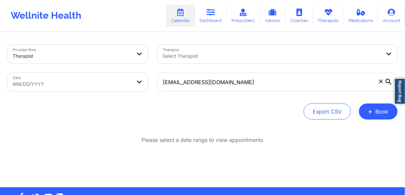
click at [388, 80] on icon at bounding box center [389, 82] width 6 height 6
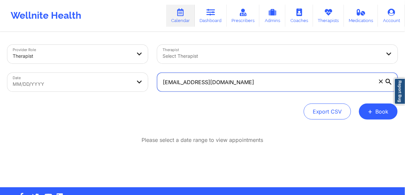
click at [388, 80] on input "[EMAIL_ADDRESS][DOMAIN_NAME]" at bounding box center [277, 82] width 240 height 19
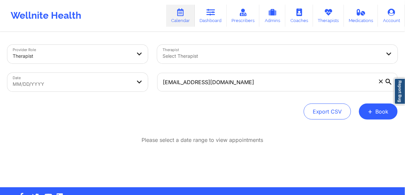
click at [42, 81] on body "Wellnite Health Calendar Dashboard Prescribers Admins Coaches Therapists Medica…" at bounding box center [202, 97] width 405 height 195
select select "2025-8"
select select "2025-9"
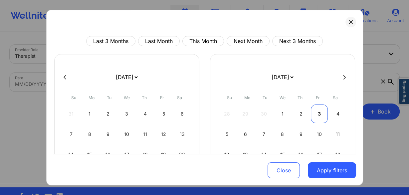
click at [316, 115] on div "3" at bounding box center [319, 113] width 17 height 19
select select "2025-9"
select select "2025-10"
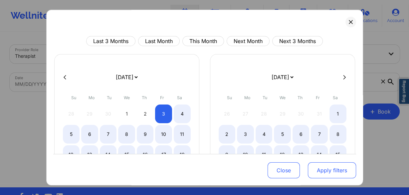
click at [327, 168] on button "Apply filters" at bounding box center [332, 170] width 48 height 16
click at [323, 169] on button "Apply filters" at bounding box center [332, 170] width 48 height 16
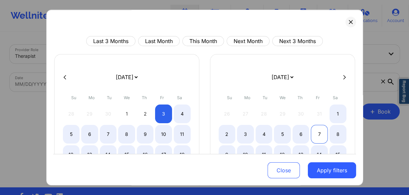
select select "2025-9"
select select "2025-10"
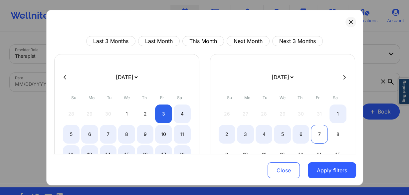
click at [311, 139] on div "7" at bounding box center [319, 134] width 17 height 19
select select "2025-9"
select select "2025-10"
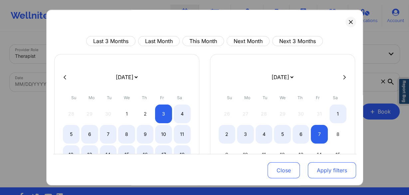
click at [330, 167] on button "Apply filters" at bounding box center [332, 170] width 48 height 16
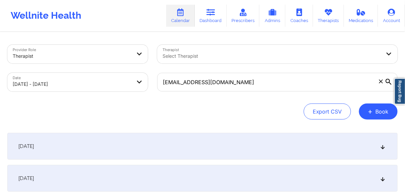
click at [34, 146] on span "[DATE]" at bounding box center [26, 146] width 16 height 7
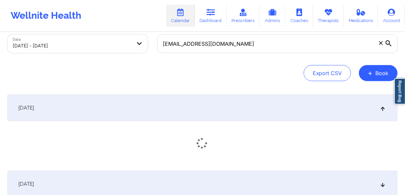
scroll to position [80, 0]
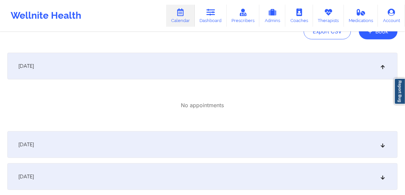
click at [39, 139] on div "[DATE]" at bounding box center [202, 144] width 390 height 27
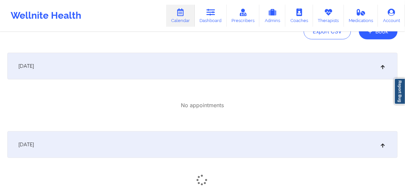
scroll to position [187, 0]
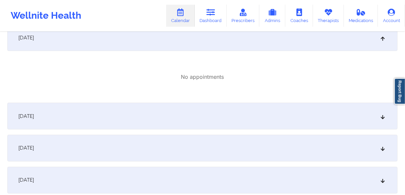
click at [34, 117] on span "[DATE]" at bounding box center [26, 116] width 16 height 7
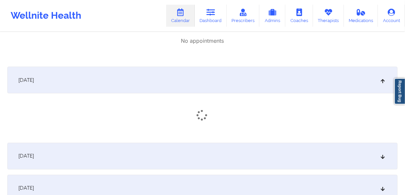
scroll to position [266, 0]
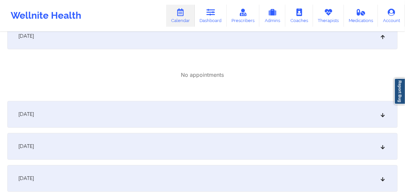
click at [34, 115] on span "[DATE]" at bounding box center [26, 114] width 16 height 7
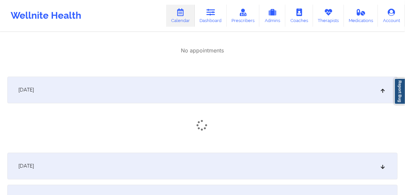
scroll to position [320, 0]
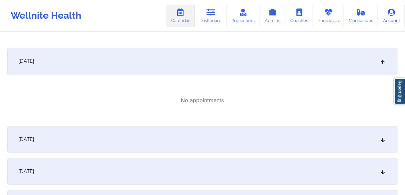
click at [34, 140] on span "[DATE]" at bounding box center [26, 139] width 16 height 7
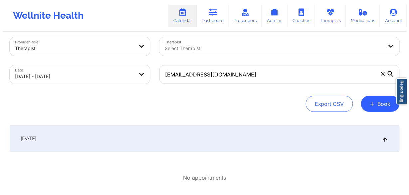
scroll to position [0, 0]
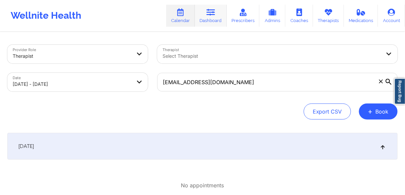
drag, startPoint x: 212, startPoint y: 18, endPoint x: 208, endPoint y: 18, distance: 3.7
click at [212, 18] on link "Dashboard" at bounding box center [211, 16] width 32 height 22
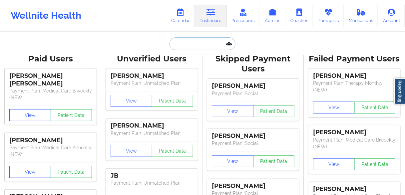
click at [189, 48] on input "text" at bounding box center [203, 43] width 66 height 13
paste input "[PERSON_NAME]"
type input "[PERSON_NAME]"
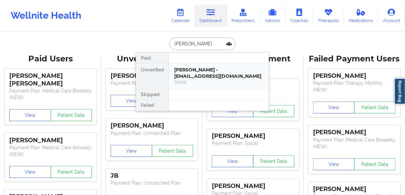
click at [184, 72] on div "[PERSON_NAME] - [EMAIL_ADDRESS][DOMAIN_NAME]" at bounding box center [218, 73] width 89 height 12
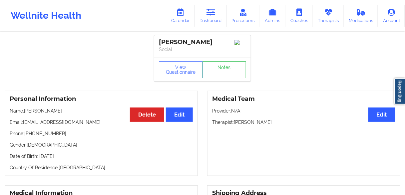
drag, startPoint x: 269, startPoint y: 123, endPoint x: 234, endPoint y: 124, distance: 34.7
click at [234, 124] on p "Therapist: [PERSON_NAME]" at bounding box center [303, 122] width 183 height 7
copy p "[PERSON_NAME]"
click at [210, 7] on link "Dashboard" at bounding box center [211, 16] width 32 height 22
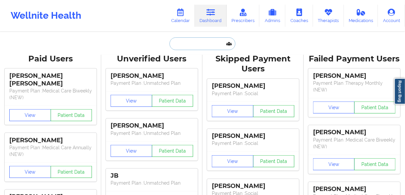
click at [199, 45] on input "text" at bounding box center [203, 43] width 66 height 13
paste input "[PERSON_NAME]"
type input "[PERSON_NAME]"
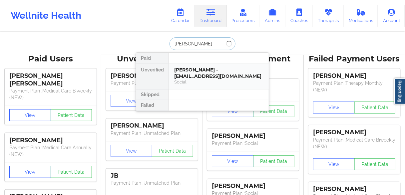
click at [184, 75] on div "[PERSON_NAME] - [EMAIL_ADDRESS][DOMAIN_NAME]" at bounding box center [218, 73] width 89 height 12
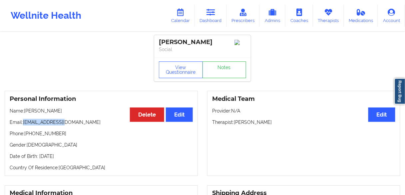
drag, startPoint x: 71, startPoint y: 122, endPoint x: 24, endPoint y: 123, distance: 47.0
click at [24, 123] on p "Email: [EMAIL_ADDRESS][DOMAIN_NAME]" at bounding box center [101, 122] width 183 height 7
click at [208, 18] on link "Dashboard" at bounding box center [211, 16] width 32 height 22
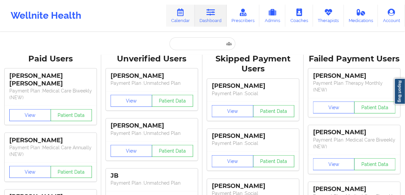
click at [186, 17] on link "Calendar" at bounding box center [180, 16] width 29 height 22
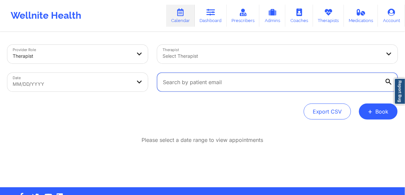
click at [194, 85] on input "text" at bounding box center [277, 82] width 240 height 19
paste input "[EMAIL_ADDRESS][DOMAIN_NAME]"
type input "[EMAIL_ADDRESS][DOMAIN_NAME]"
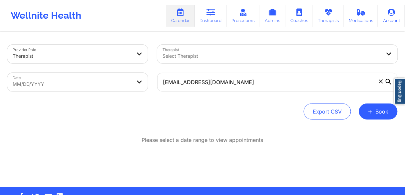
click at [74, 82] on body "Wellnite Health Calendar Dashboard Prescribers Admins Coaches Therapists Medica…" at bounding box center [202, 97] width 405 height 195
select select "2025-8"
select select "2025-9"
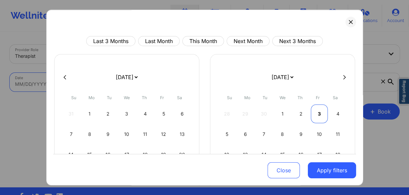
click at [313, 115] on div "3" at bounding box center [319, 113] width 17 height 19
select select "2025-9"
select select "2025-10"
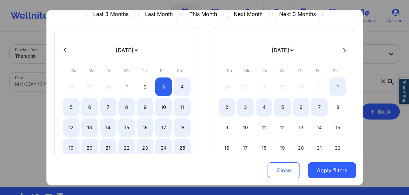
select select "2025-9"
select select "2025-10"
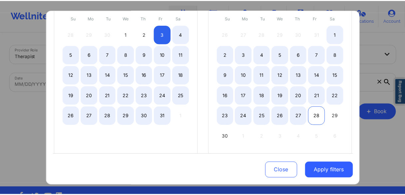
scroll to position [80, 0]
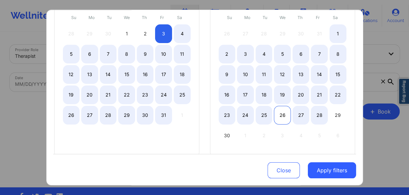
select select "2025-9"
select select "2025-10"
click at [283, 114] on div "26" at bounding box center [282, 115] width 17 height 19
select select "2025-9"
select select "2025-10"
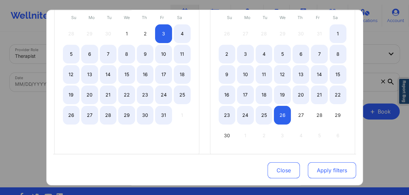
click at [317, 168] on button "Apply filters" at bounding box center [332, 170] width 48 height 16
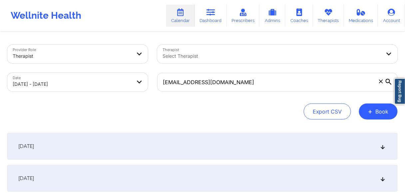
click at [34, 148] on span "[DATE]" at bounding box center [26, 146] width 16 height 7
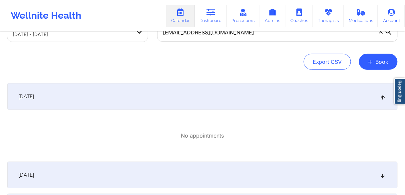
scroll to position [53, 0]
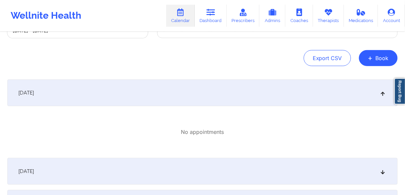
click at [32, 174] on span "[DATE]" at bounding box center [26, 171] width 16 height 7
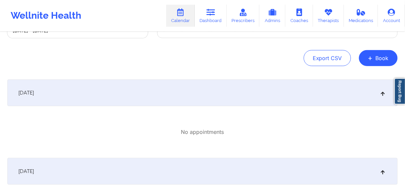
click at [34, 171] on span "[DATE]" at bounding box center [26, 171] width 16 height 7
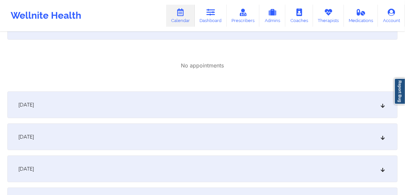
scroll to position [187, 0]
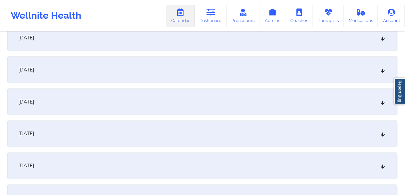
click at [51, 46] on div "[DATE]" at bounding box center [202, 37] width 390 height 27
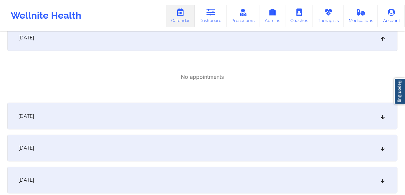
click at [56, 111] on div "[DATE]" at bounding box center [202, 116] width 390 height 27
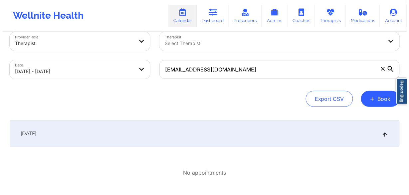
scroll to position [0, 0]
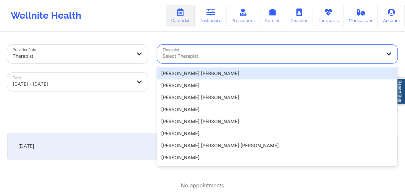
click at [192, 55] on div at bounding box center [272, 56] width 218 height 8
click at [224, 60] on div "Select Therapist" at bounding box center [269, 54] width 224 height 19
paste input "[PERSON_NAME]"
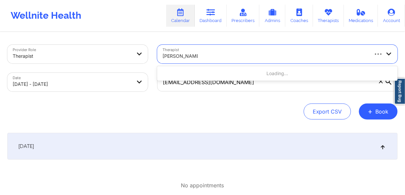
type input "[PERSON_NAME]"
drag, startPoint x: 114, startPoint y: 118, endPoint x: 118, endPoint y: 118, distance: 4.0
click at [116, 118] on div "Export CSV + Book" at bounding box center [202, 111] width 390 height 16
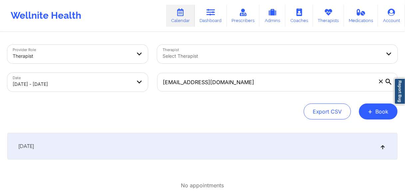
click at [210, 54] on div at bounding box center [272, 56] width 218 height 8
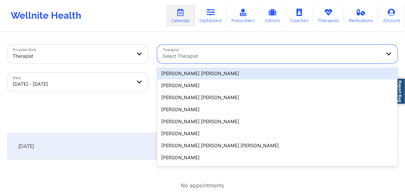
paste input "[PERSON_NAME]"
type input "[PERSON_NAME]"
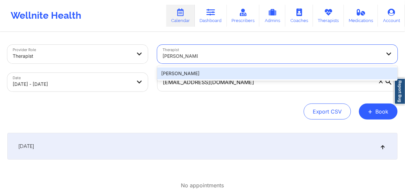
click at [170, 71] on div "[PERSON_NAME]" at bounding box center [277, 73] width 240 height 12
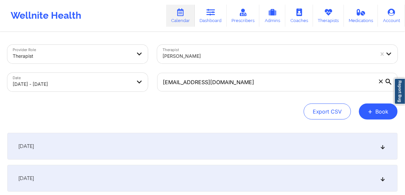
click at [388, 82] on icon at bounding box center [389, 82] width 6 height 6
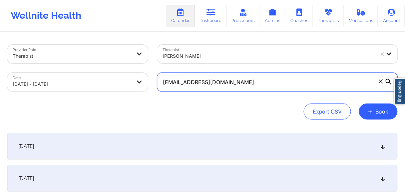
click at [388, 82] on input "[EMAIL_ADDRESS][DOMAIN_NAME]" at bounding box center [277, 82] width 240 height 19
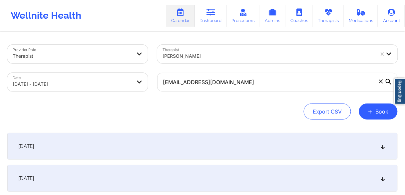
click at [103, 85] on body "Wellnite Health Calendar Dashboard Prescribers Admins Coaches Therapists Medica…" at bounding box center [202, 97] width 405 height 195
select select "2025-9"
select select "2025-10"
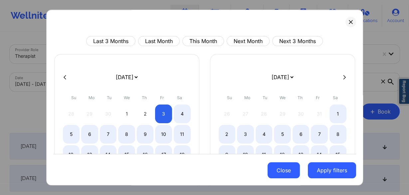
click at [285, 169] on button "Close" at bounding box center [284, 170] width 32 height 16
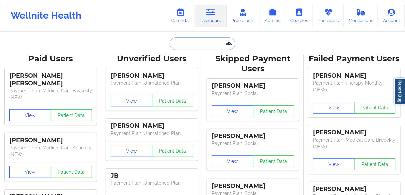
click at [193, 43] on input "text" at bounding box center [203, 43] width 66 height 13
paste input "[PERSON_NAME]"
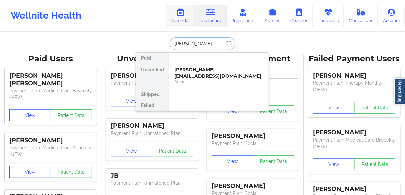
type input "[PERSON_NAME]"
click at [178, 14] on link "Calendar" at bounding box center [180, 16] width 29 height 22
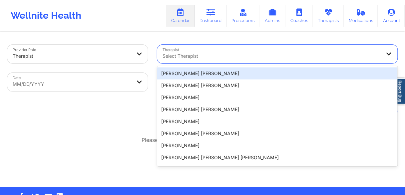
click at [193, 53] on div at bounding box center [272, 56] width 218 height 8
paste input "[PERSON_NAME]"
type input "[PERSON_NAME]"
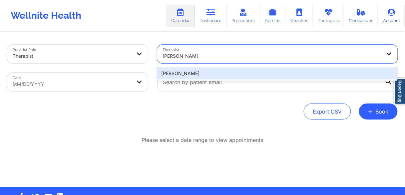
drag, startPoint x: 175, startPoint y: 72, endPoint x: 147, endPoint y: 79, distance: 29.0
click at [175, 72] on div "[PERSON_NAME]" at bounding box center [277, 73] width 240 height 12
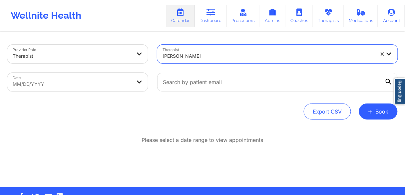
select select "2025-8"
select select "2025-9"
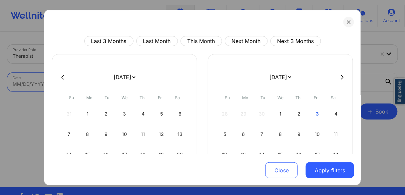
click at [133, 83] on body "Wellnite Health Calendar Dashboard Prescribers Admins Coaches Therapists Medica…" at bounding box center [202, 97] width 405 height 195
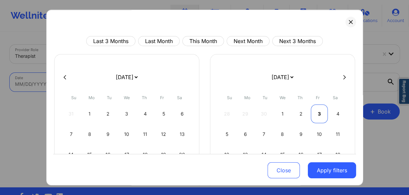
click at [319, 113] on div "3" at bounding box center [319, 113] width 17 height 19
select select "2025-9"
select select "2025-10"
select select "2025-9"
select select "2025-10"
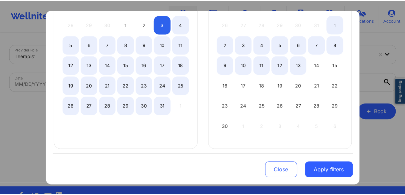
scroll to position [91, 0]
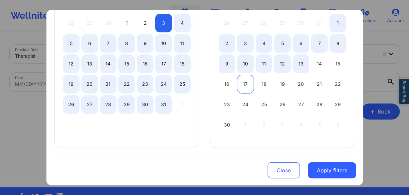
select select "2025-9"
select select "2025-10"
select select "2025-9"
select select "2025-10"
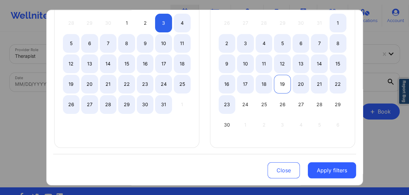
select select "2025-9"
select select "2025-10"
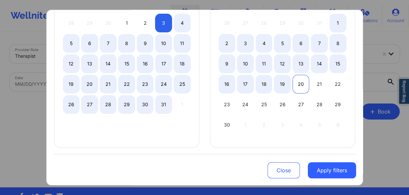
select select "2025-9"
select select "2025-10"
select select "2025-9"
select select "2025-10"
drag, startPoint x: 279, startPoint y: 84, endPoint x: 323, endPoint y: 135, distance: 67.4
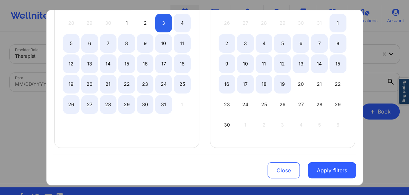
click at [281, 84] on div "19" at bounding box center [282, 84] width 17 height 19
select select "2025-9"
select select "2025-10"
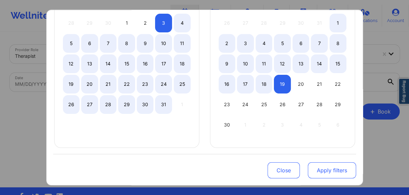
click at [337, 171] on button "Apply filters" at bounding box center [332, 170] width 48 height 16
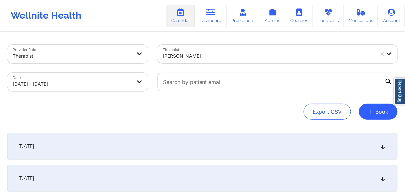
click at [387, 83] on icon at bounding box center [389, 82] width 6 height 6
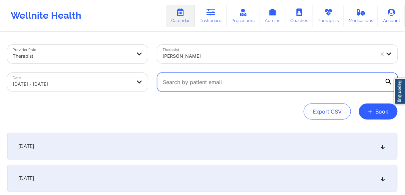
click at [387, 83] on input "text" at bounding box center [277, 82] width 240 height 19
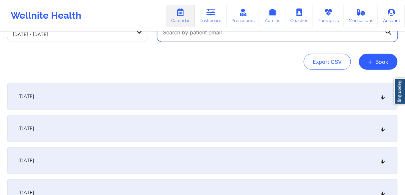
scroll to position [53, 0]
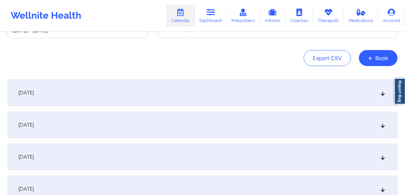
click at [34, 94] on span "[DATE]" at bounding box center [26, 92] width 16 height 7
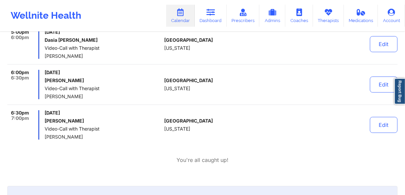
scroll to position [506, 0]
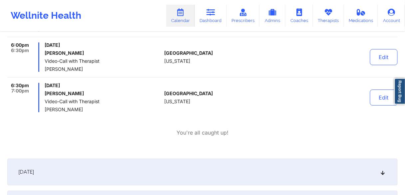
click at [34, 168] on span "[DATE]" at bounding box center [26, 171] width 16 height 7
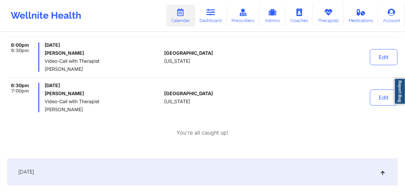
click at [34, 171] on span "[DATE]" at bounding box center [26, 171] width 16 height 7
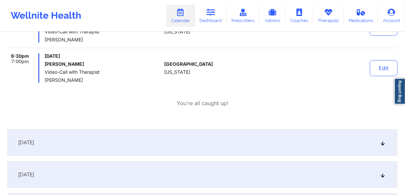
scroll to position [639, 0]
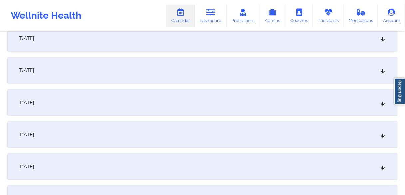
click at [34, 38] on span "[DATE]" at bounding box center [26, 38] width 16 height 7
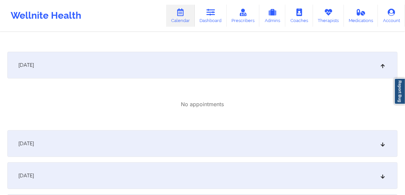
drag, startPoint x: 37, startPoint y: 138, endPoint x: 54, endPoint y: 139, distance: 17.0
click at [38, 138] on div "[DATE]" at bounding box center [202, 143] width 390 height 27
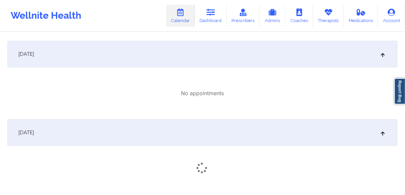
scroll to position [719, 0]
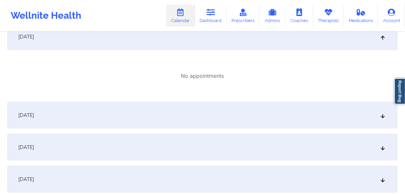
click at [49, 121] on div "[DATE]" at bounding box center [202, 115] width 390 height 27
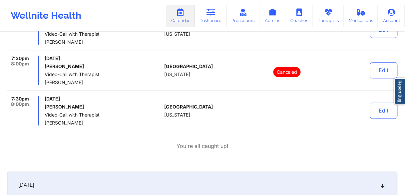
scroll to position [1412, 0]
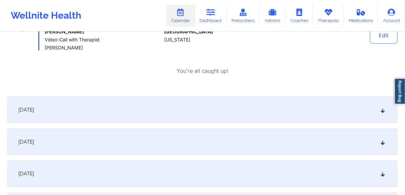
click at [59, 111] on div "[DATE]" at bounding box center [202, 109] width 390 height 27
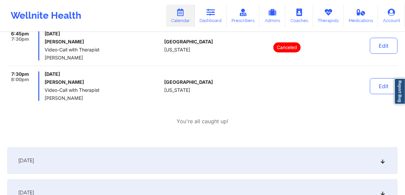
scroll to position [1892, 0]
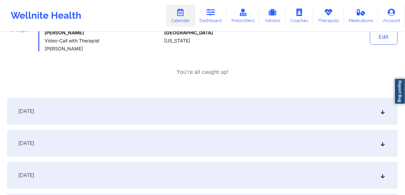
click at [34, 108] on span "[DATE]" at bounding box center [26, 111] width 16 height 7
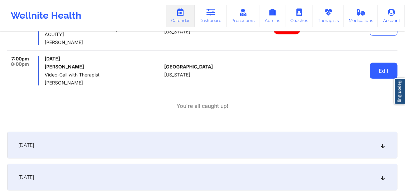
scroll to position [2664, 0]
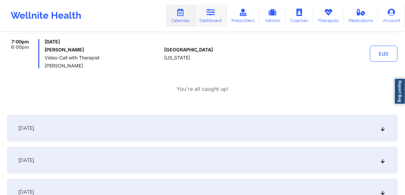
drag, startPoint x: 212, startPoint y: 18, endPoint x: 205, endPoint y: 25, distance: 9.7
click at [212, 18] on link "Dashboard" at bounding box center [211, 16] width 32 height 22
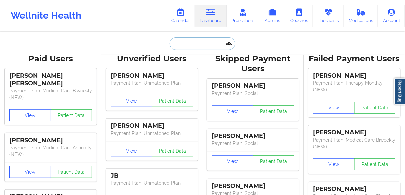
click at [187, 40] on input "text" at bounding box center [203, 43] width 66 height 13
paste input "[PERSON_NAME]"
type input "[PERSON_NAME]"
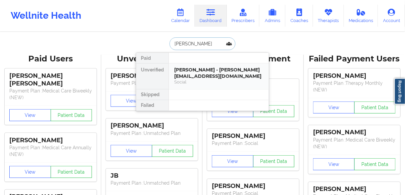
click at [187, 73] on div "[PERSON_NAME] - [PERSON_NAME][EMAIL_ADDRESS][DOMAIN_NAME]" at bounding box center [218, 73] width 89 height 12
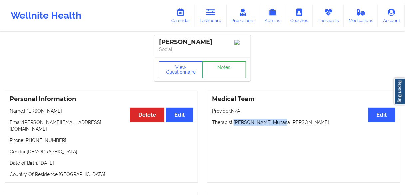
drag, startPoint x: 284, startPoint y: 125, endPoint x: 235, endPoint y: 124, distance: 49.3
click at [235, 124] on p "Therapist: [PERSON_NAME] Muhasa [PERSON_NAME]" at bounding box center [303, 122] width 183 height 7
click at [212, 16] on link "Dashboard" at bounding box center [211, 16] width 32 height 22
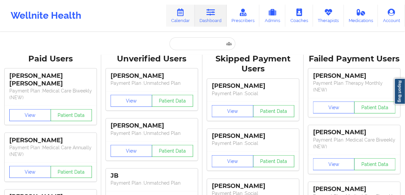
click at [182, 20] on link "Calendar" at bounding box center [180, 16] width 29 height 22
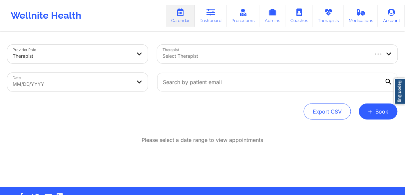
click at [215, 55] on div at bounding box center [265, 56] width 205 height 8
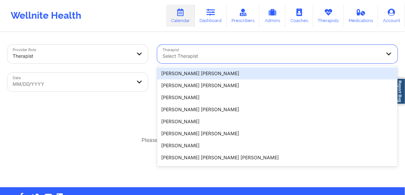
paste input "[PERSON_NAME] Muhasa [PERSON_NAME]"
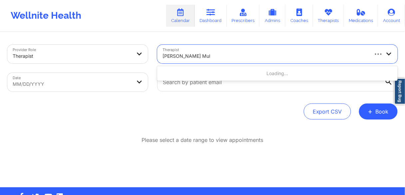
type input "[PERSON_NAME] Muhasa [PERSON_NAME]"
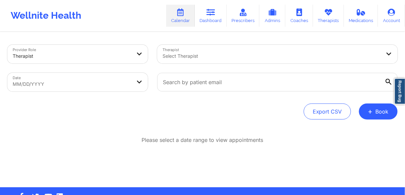
click at [69, 108] on div "Export CSV + Book" at bounding box center [202, 111] width 390 height 16
select select "2025-8"
select select "2025-9"
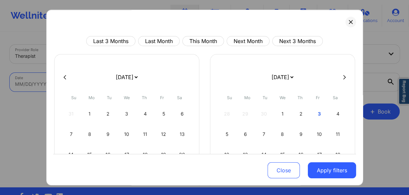
click at [47, 85] on body "Wellnite Health Calendar Dashboard Prescribers Admins Coaches Therapists Medica…" at bounding box center [204, 97] width 409 height 195
click at [315, 114] on div "3" at bounding box center [319, 113] width 17 height 19
select select "2025-9"
select select "2025-10"
select select "2025-9"
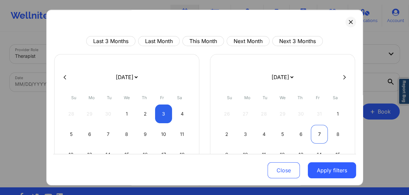
select select "2025-10"
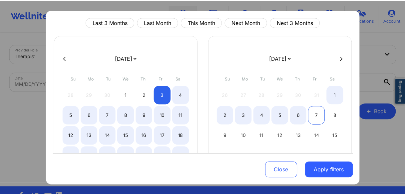
scroll to position [53, 0]
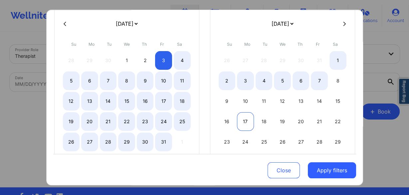
select select "2025-9"
select select "2025-10"
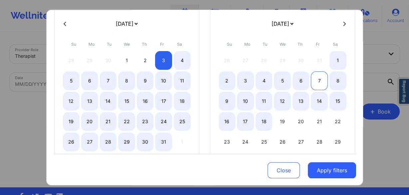
select select "2025-9"
select select "2025-10"
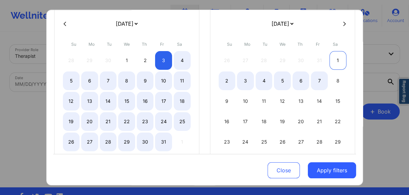
select select "2025-9"
select select "2025-10"
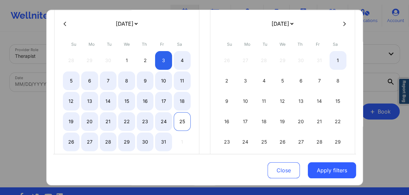
select select "2025-9"
select select "2025-10"
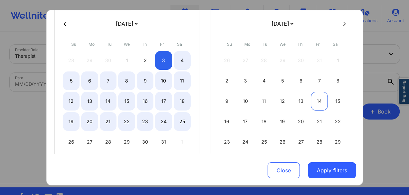
select select "2025-9"
select select "2025-10"
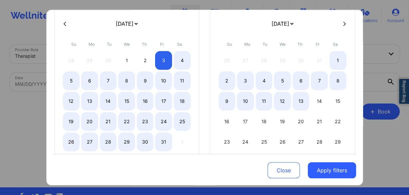
select select "2025-9"
select select "2025-10"
select select "2025-9"
select select "2025-10"
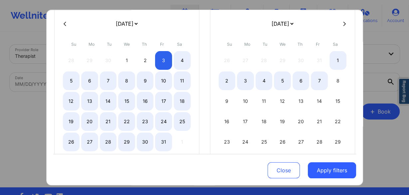
select select "2025-9"
select select "2025-10"
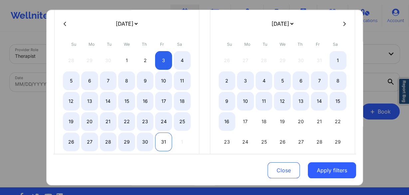
select select "2025-9"
select select "2025-10"
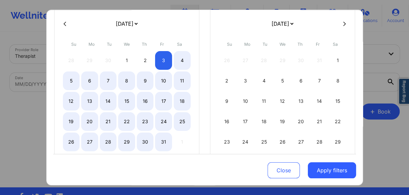
select select "2025-9"
select select "2025-10"
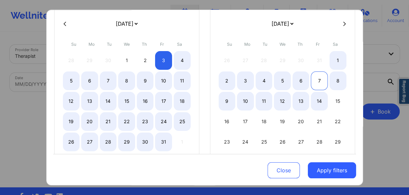
select select "2025-9"
select select "2025-10"
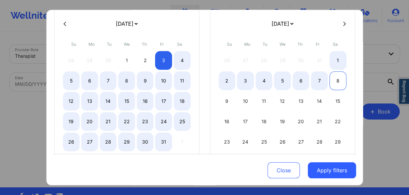
select select "2025-9"
select select "2025-10"
click at [333, 81] on div "8" at bounding box center [338, 80] width 17 height 19
select select "2025-9"
select select "2025-10"
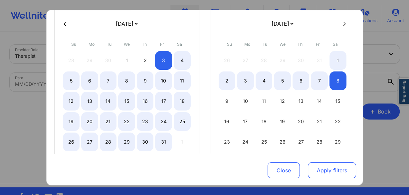
click at [325, 170] on button "Apply filters" at bounding box center [332, 170] width 48 height 16
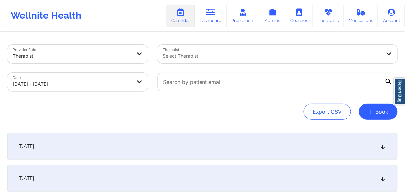
click at [45, 142] on div "[DATE]" at bounding box center [202, 146] width 390 height 27
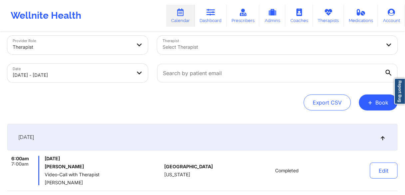
scroll to position [0, 0]
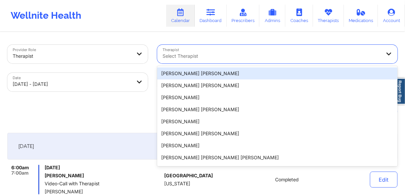
click at [196, 54] on div at bounding box center [272, 56] width 218 height 8
paste input "[PERSON_NAME] Muhasa [PERSON_NAME]"
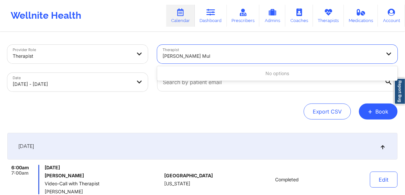
drag, startPoint x: 210, startPoint y: 55, endPoint x: 178, endPoint y: 56, distance: 32.3
click at [178, 56] on input "[PERSON_NAME] Muhasa [PERSON_NAME]" at bounding box center [187, 56] width 48 height 7
type input "[PERSON_NAME]"
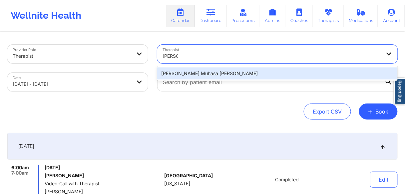
click at [188, 73] on div "[PERSON_NAME] Muhasa [PERSON_NAME]" at bounding box center [277, 73] width 240 height 12
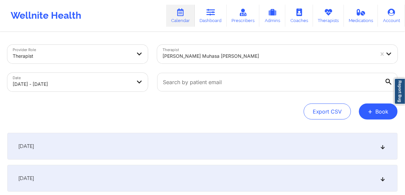
click at [34, 148] on span "[DATE]" at bounding box center [26, 146] width 16 height 7
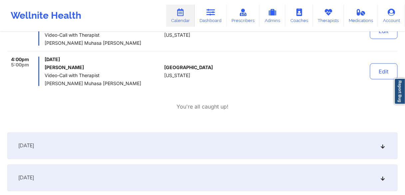
scroll to position [213, 0]
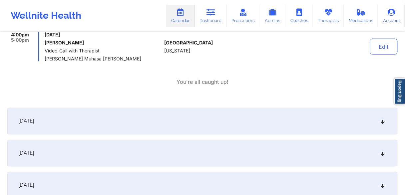
click at [34, 121] on span "[DATE]" at bounding box center [26, 121] width 16 height 7
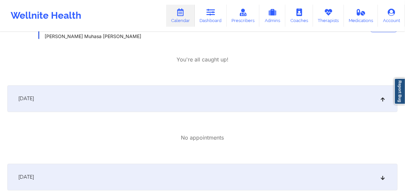
scroll to position [266, 0]
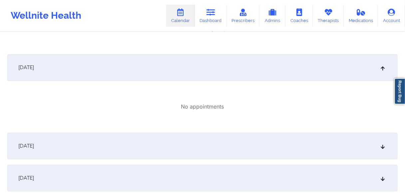
click at [34, 144] on span "[DATE]" at bounding box center [26, 146] width 16 height 7
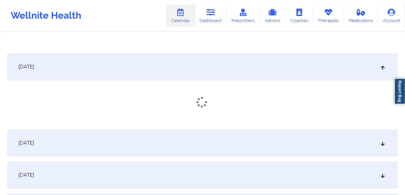
scroll to position [346, 0]
click at [34, 146] on span "[DATE]" at bounding box center [26, 144] width 16 height 7
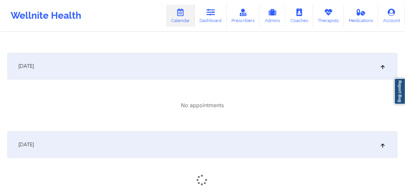
scroll to position [426, 0]
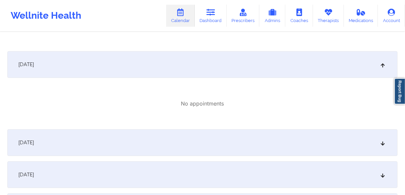
drag, startPoint x: 46, startPoint y: 141, endPoint x: 60, endPoint y: 143, distance: 14.1
click at [34, 141] on span "[DATE]" at bounding box center [26, 142] width 16 height 7
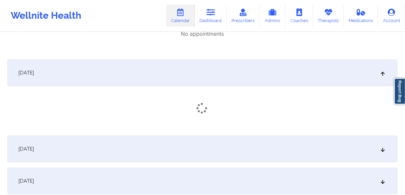
scroll to position [506, 0]
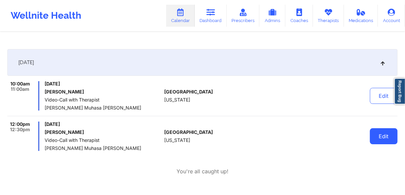
click at [379, 136] on button "Edit" at bounding box center [384, 136] width 28 height 16
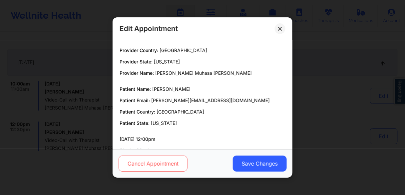
click at [168, 163] on button "Cancel Appointment" at bounding box center [153, 163] width 69 height 16
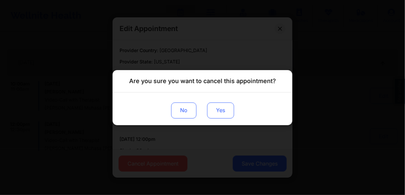
click at [219, 110] on button "Yes" at bounding box center [220, 110] width 27 height 16
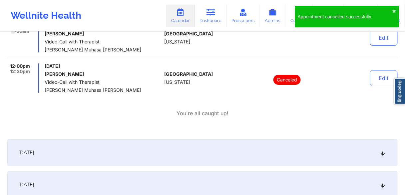
scroll to position [586, 0]
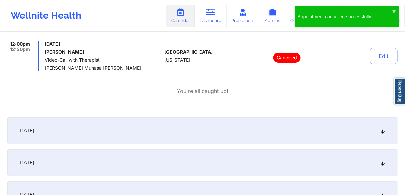
click at [34, 132] on span "[DATE]" at bounding box center [26, 130] width 16 height 7
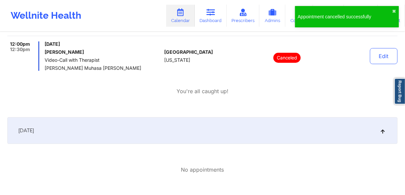
scroll to position [666, 0]
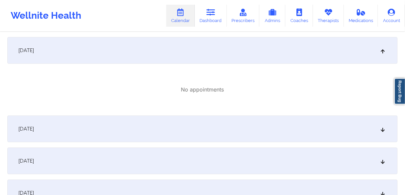
click at [45, 132] on div "[DATE]" at bounding box center [202, 128] width 390 height 27
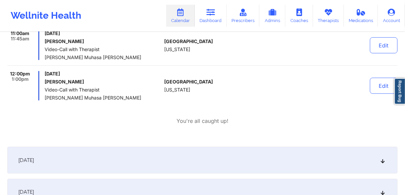
scroll to position [799, 0]
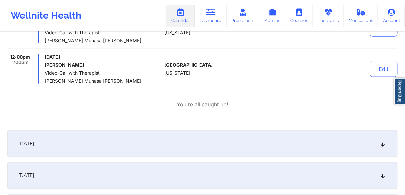
click at [34, 143] on span "[DATE]" at bounding box center [26, 143] width 16 height 7
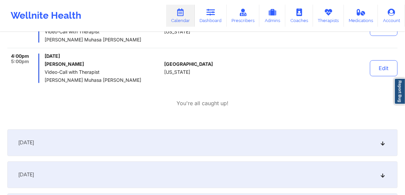
scroll to position [1012, 0]
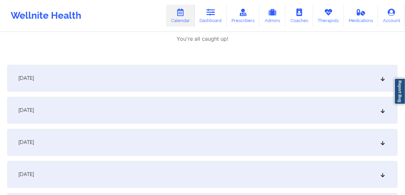
click at [59, 84] on div "[DATE]" at bounding box center [202, 78] width 390 height 27
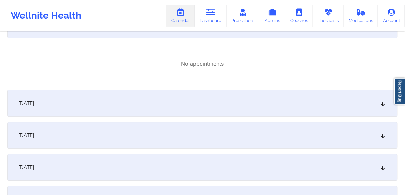
click at [34, 104] on span "[DATE]" at bounding box center [26, 103] width 16 height 7
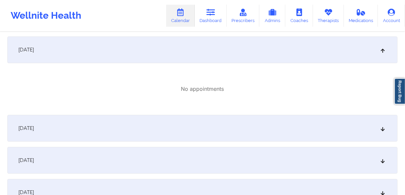
click at [34, 126] on span "[DATE]" at bounding box center [26, 128] width 16 height 7
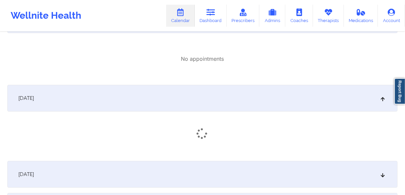
scroll to position [1199, 0]
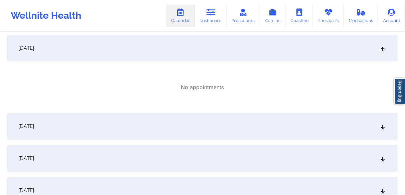
click at [34, 124] on span "[DATE]" at bounding box center [26, 126] width 16 height 7
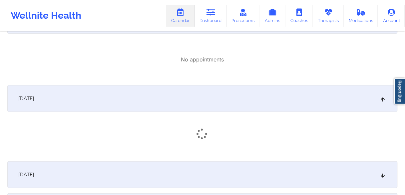
scroll to position [1279, 0]
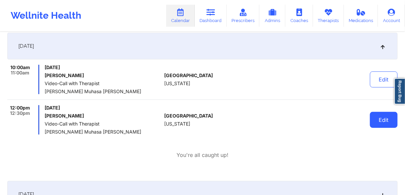
click at [382, 121] on button "Edit" at bounding box center [384, 120] width 28 height 16
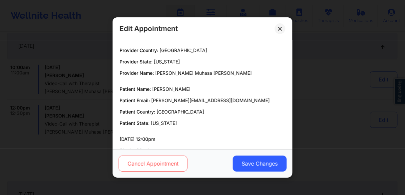
click at [172, 163] on button "Cancel Appointment" at bounding box center [153, 163] width 69 height 16
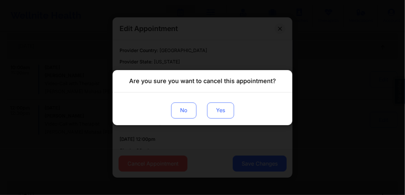
click at [221, 113] on button "Yes" at bounding box center [220, 110] width 27 height 16
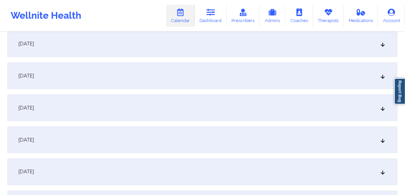
scroll to position [1386, 0]
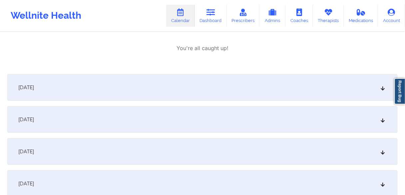
click at [34, 84] on span "[DATE]" at bounding box center [26, 87] width 16 height 7
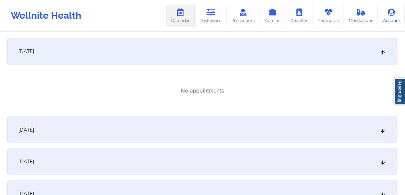
scroll to position [1465, 0]
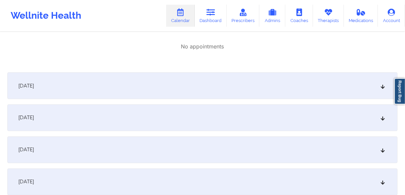
click at [34, 85] on span "[DATE]" at bounding box center [26, 85] width 16 height 7
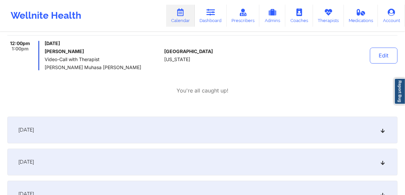
scroll to position [1625, 0]
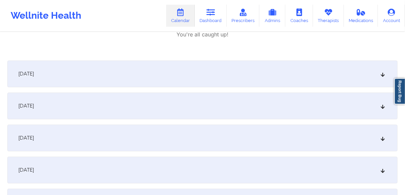
click at [34, 75] on span "[DATE]" at bounding box center [26, 73] width 16 height 7
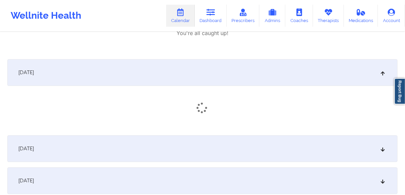
scroll to position [1652, 0]
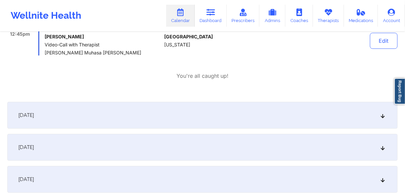
drag, startPoint x: 30, startPoint y: 115, endPoint x: 59, endPoint y: 122, distance: 29.2
click at [31, 115] on span "[DATE]" at bounding box center [26, 115] width 16 height 7
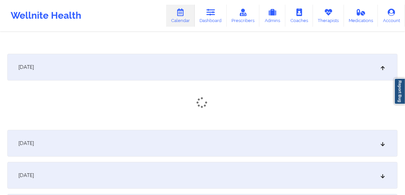
scroll to position [1838, 0]
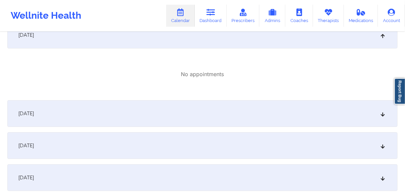
click at [40, 117] on div "[DATE]" at bounding box center [202, 113] width 390 height 27
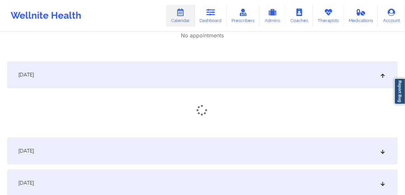
scroll to position [1892, 0]
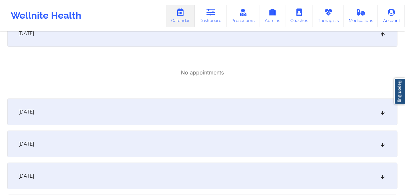
click at [34, 111] on span "[DATE]" at bounding box center [26, 111] width 16 height 7
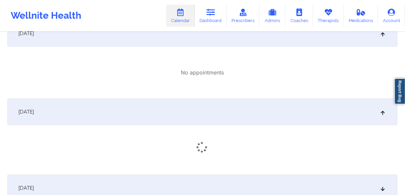
scroll to position [1945, 0]
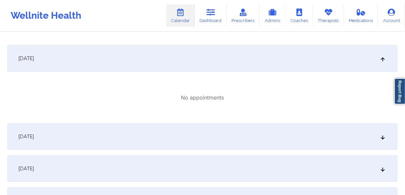
drag, startPoint x: 47, startPoint y: 139, endPoint x: 51, endPoint y: 139, distance: 3.7
click at [48, 139] on div "[DATE]" at bounding box center [202, 136] width 390 height 27
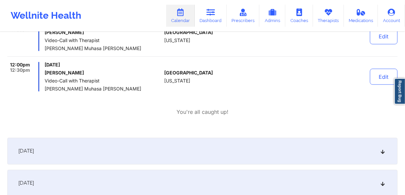
scroll to position [2052, 0]
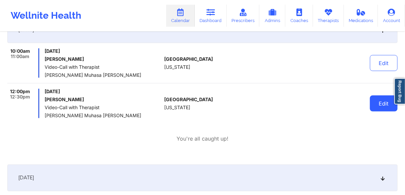
click at [384, 104] on button "Edit" at bounding box center [384, 103] width 28 height 16
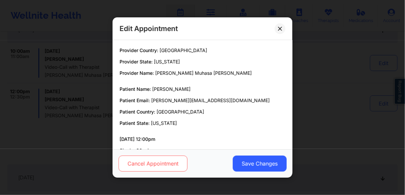
click at [161, 162] on button "Cancel Appointment" at bounding box center [153, 163] width 69 height 16
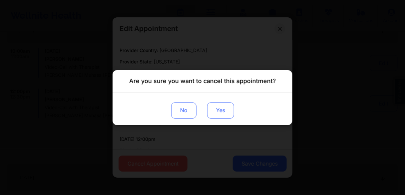
click at [225, 112] on button "Yes" at bounding box center [220, 110] width 27 height 16
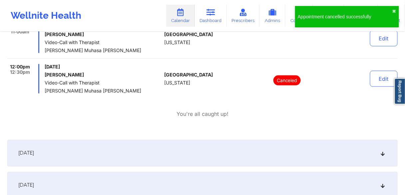
scroll to position [2105, 0]
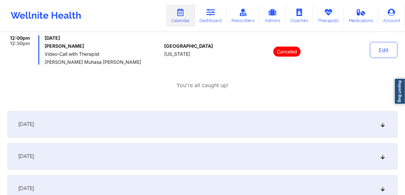
click at [34, 123] on span "[DATE]" at bounding box center [26, 124] width 16 height 7
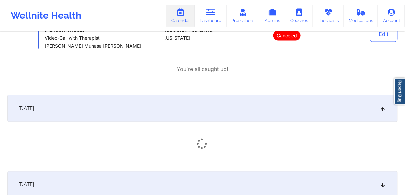
scroll to position [2211, 0]
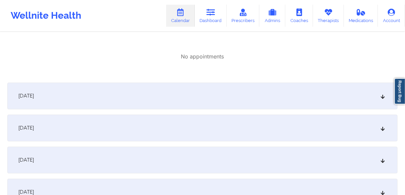
click at [34, 97] on span "[DATE]" at bounding box center [26, 96] width 16 height 7
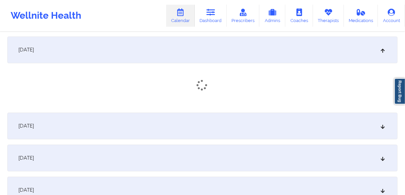
scroll to position [2265, 0]
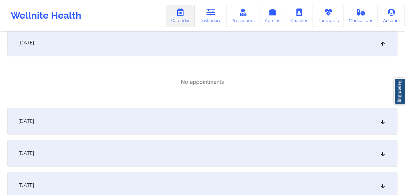
click at [34, 123] on span "[DATE]" at bounding box center [26, 121] width 16 height 7
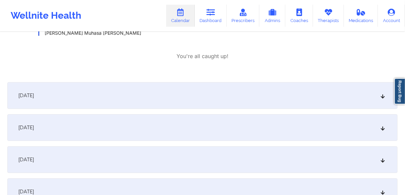
scroll to position [2345, 0]
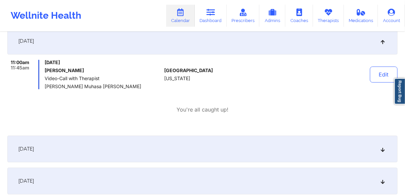
click at [51, 152] on div "[DATE]" at bounding box center [202, 148] width 390 height 27
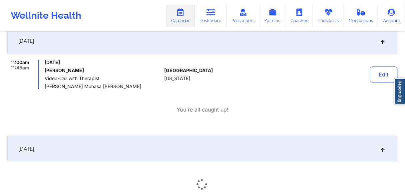
scroll to position [2425, 0]
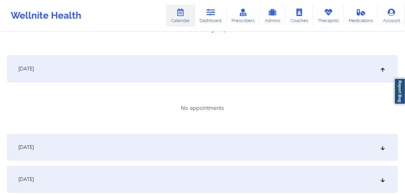
click at [47, 150] on div "[DATE]" at bounding box center [202, 147] width 390 height 27
click at [51, 151] on div "[DATE]" at bounding box center [202, 145] width 390 height 27
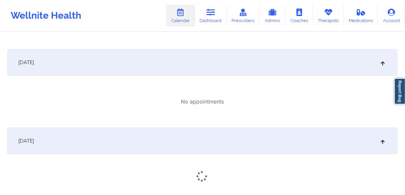
scroll to position [2611, 0]
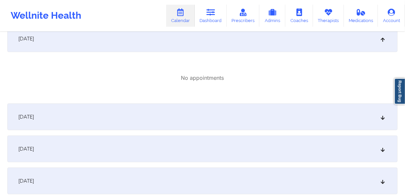
click at [48, 120] on div "[DATE]" at bounding box center [202, 116] width 390 height 27
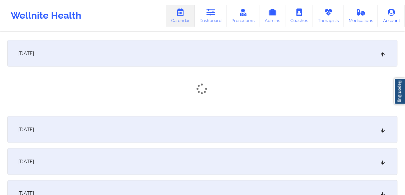
scroll to position [2691, 0]
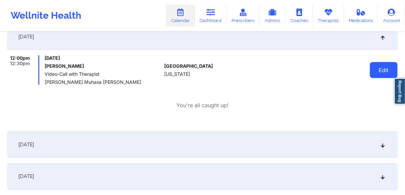
click at [381, 68] on button "Edit" at bounding box center [384, 70] width 28 height 16
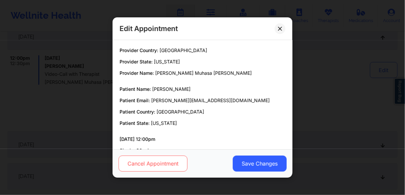
click at [172, 166] on button "Cancel Appointment" at bounding box center [153, 163] width 69 height 16
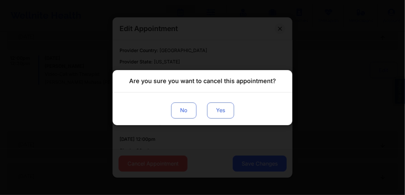
click at [219, 108] on button "Yes" at bounding box center [220, 110] width 27 height 16
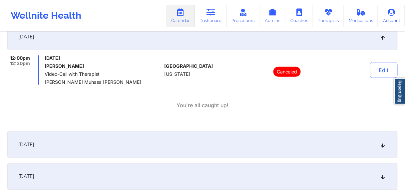
click at [43, 148] on div "[DATE]" at bounding box center [202, 144] width 390 height 27
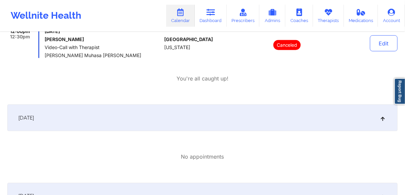
scroll to position [2798, 0]
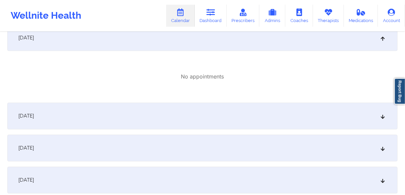
click at [34, 113] on span "[DATE]" at bounding box center [26, 116] width 16 height 7
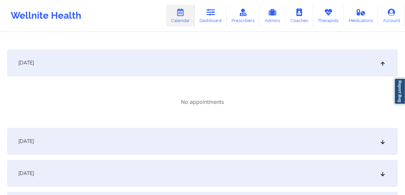
drag, startPoint x: 48, startPoint y: 139, endPoint x: 95, endPoint y: 140, distance: 46.6
click at [34, 139] on span "[DATE]" at bounding box center [26, 141] width 16 height 7
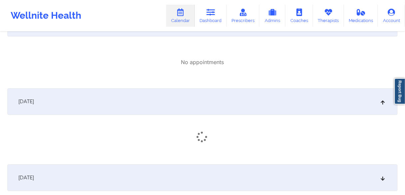
scroll to position [2958, 0]
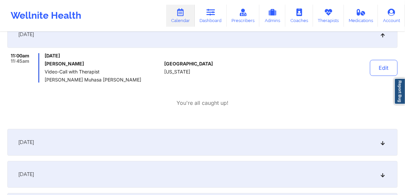
click at [45, 146] on div "[DATE]" at bounding box center [202, 142] width 390 height 27
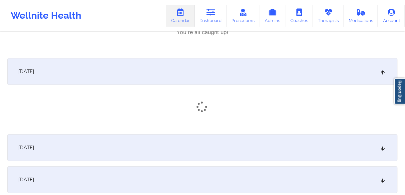
scroll to position [3064, 0]
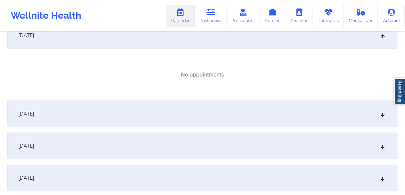
drag, startPoint x: 51, startPoint y: 119, endPoint x: 74, endPoint y: 126, distance: 23.7
click at [52, 119] on div "[DATE]" at bounding box center [202, 113] width 390 height 27
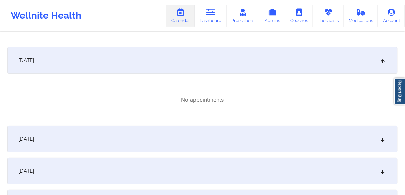
drag, startPoint x: 65, startPoint y: 139, endPoint x: 70, endPoint y: 141, distance: 5.6
click at [64, 139] on div "[DATE]" at bounding box center [202, 138] width 390 height 27
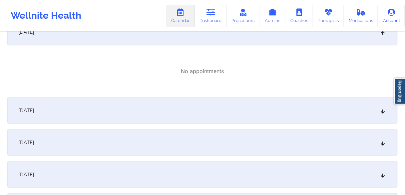
click at [54, 118] on div "[DATE]" at bounding box center [202, 110] width 390 height 27
click at [61, 110] on div "[DATE]" at bounding box center [202, 108] width 390 height 27
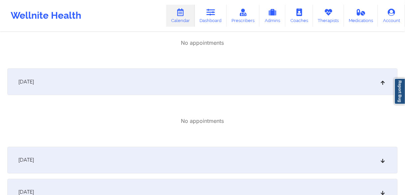
drag, startPoint x: 63, startPoint y: 158, endPoint x: 67, endPoint y: 159, distance: 4.1
click at [63, 159] on div "[DATE]" at bounding box center [202, 160] width 390 height 27
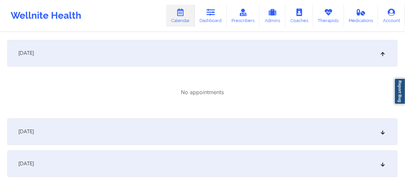
click at [89, 133] on div "[DATE]" at bounding box center [202, 131] width 390 height 27
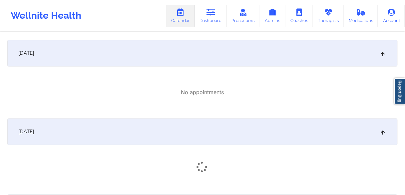
scroll to position [3490, 0]
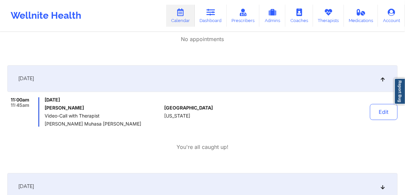
click at [90, 152] on div "[DATE] 11:00am 11:45am [DATE] [PERSON_NAME] Video-Call with Therapist [PERSON_N…" at bounding box center [202, 116] width 390 height 102
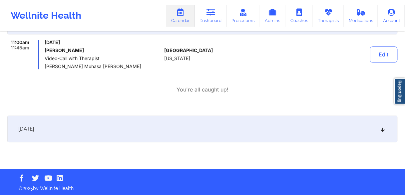
drag, startPoint x: 53, startPoint y: 130, endPoint x: 74, endPoint y: 137, distance: 22.9
click at [34, 130] on span "[DATE]" at bounding box center [26, 128] width 16 height 7
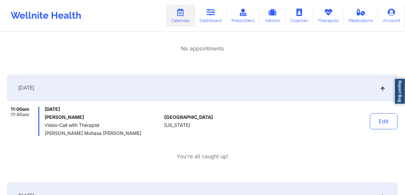
scroll to position [3458, 0]
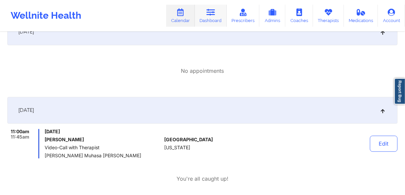
click at [215, 16] on icon at bounding box center [210, 12] width 9 height 7
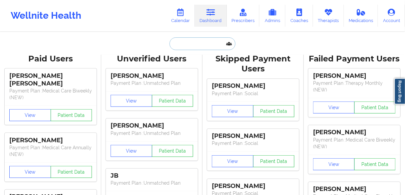
click at [190, 44] on input "text" at bounding box center [203, 43] width 66 height 13
paste input "[PERSON_NAME] - Cancelled [PERSON_NAME]"
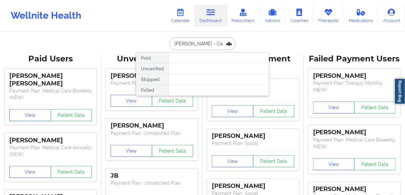
click at [204, 41] on input "[PERSON_NAME] - Cancelled [PERSON_NAME]" at bounding box center [203, 43] width 66 height 13
paste input "text"
type input "[PERSON_NAME]"
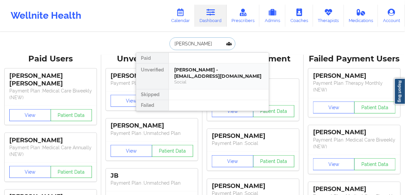
click at [194, 71] on div "[PERSON_NAME] - [EMAIL_ADDRESS][DOMAIN_NAME]" at bounding box center [218, 73] width 89 height 12
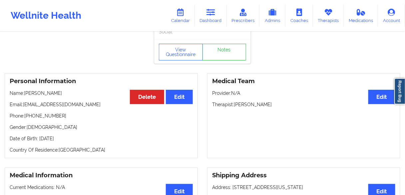
scroll to position [27, 0]
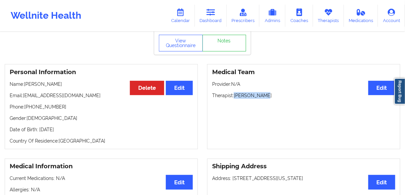
drag, startPoint x: 276, startPoint y: 97, endPoint x: 235, endPoint y: 99, distance: 41.7
click at [235, 99] on p "Therapist: [PERSON_NAME]" at bounding box center [303, 95] width 183 height 7
click at [211, 18] on link "Dashboard" at bounding box center [211, 16] width 32 height 22
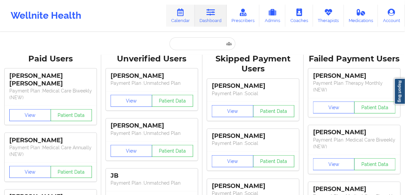
click at [185, 12] on icon at bounding box center [180, 12] width 9 height 7
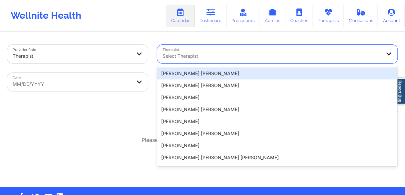
click at [194, 56] on div at bounding box center [272, 56] width 218 height 8
paste input "[PERSON_NAME]"
type input "[PERSON_NAME]"
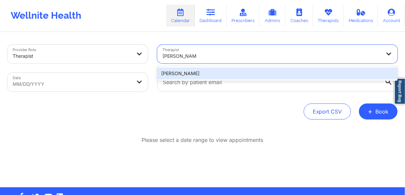
click at [191, 73] on div "[PERSON_NAME]" at bounding box center [277, 73] width 240 height 12
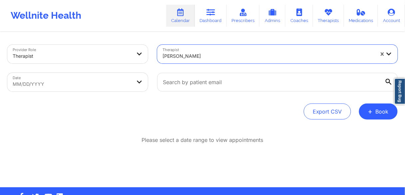
click at [53, 85] on body "Wellnite Health Calendar Dashboard Prescribers Admins Coaches Therapists Medica…" at bounding box center [202, 97] width 405 height 195
select select "2025-8"
select select "2025-9"
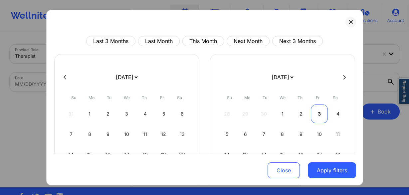
click at [315, 111] on div "3" at bounding box center [319, 113] width 17 height 19
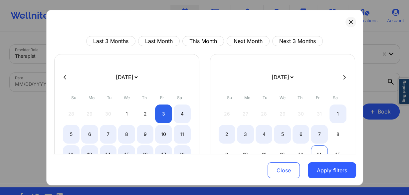
select select "2025-9"
select select "2025-10"
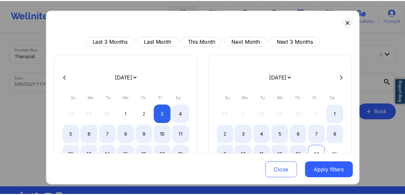
scroll to position [80, 0]
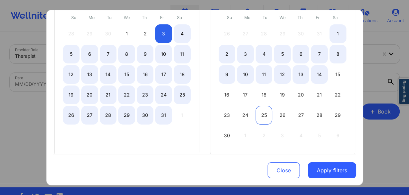
select select "2025-9"
select select "2025-10"
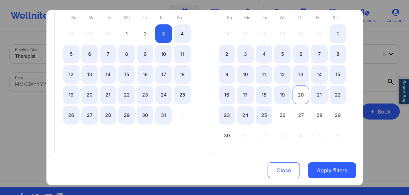
select select "2025-9"
select select "2025-10"
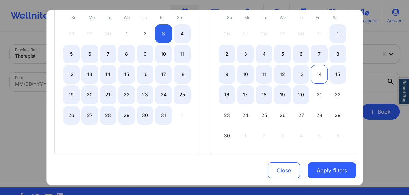
select select "2025-9"
select select "2025-10"
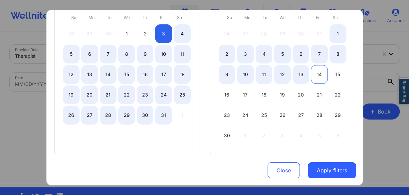
click at [313, 79] on div "14" at bounding box center [319, 74] width 17 height 19
select select "2025-9"
select select "2025-10"
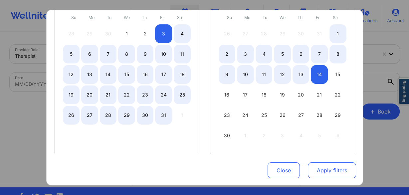
click at [324, 170] on button "Apply filters" at bounding box center [332, 170] width 48 height 16
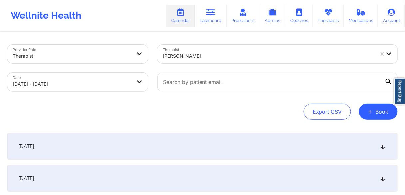
click at [34, 146] on span "[DATE]" at bounding box center [26, 146] width 16 height 7
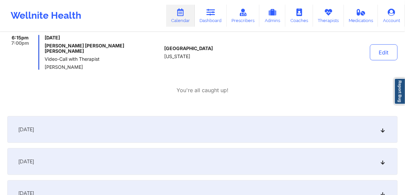
scroll to position [133, 0]
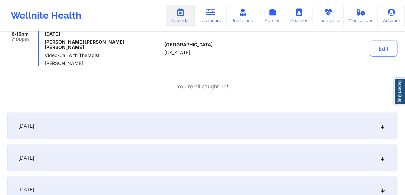
click at [34, 122] on span "[DATE]" at bounding box center [26, 125] width 16 height 7
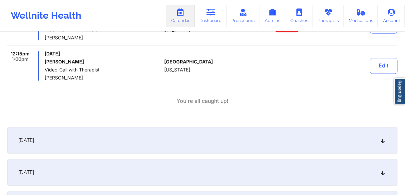
click at [34, 137] on span "[DATE]" at bounding box center [26, 140] width 16 height 7
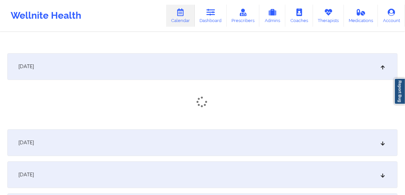
scroll to position [346, 0]
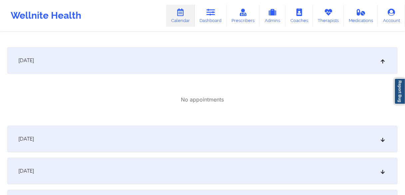
click at [45, 139] on div "[DATE]" at bounding box center [202, 138] width 390 height 27
click at [45, 139] on div "[DATE]" at bounding box center [202, 136] width 390 height 27
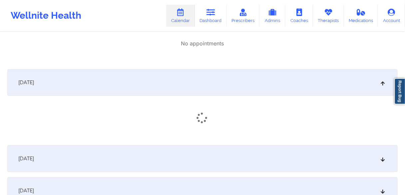
scroll to position [506, 0]
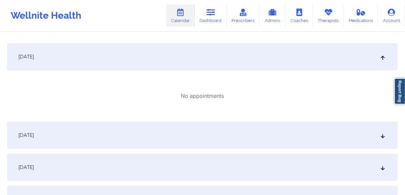
drag, startPoint x: 44, startPoint y: 140, endPoint x: 52, endPoint y: 146, distance: 9.9
click at [44, 140] on div "[DATE]" at bounding box center [202, 135] width 390 height 27
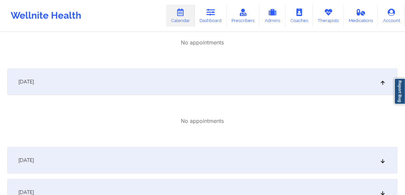
drag, startPoint x: 49, startPoint y: 158, endPoint x: 54, endPoint y: 158, distance: 5.3
click at [49, 158] on div "[DATE]" at bounding box center [202, 160] width 390 height 27
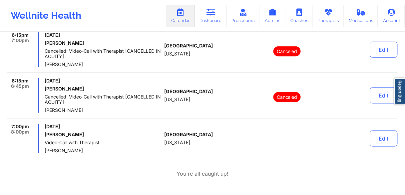
scroll to position [799, 0]
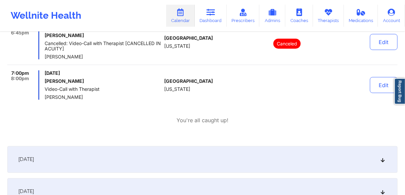
click at [34, 156] on span "[DATE]" at bounding box center [26, 159] width 16 height 7
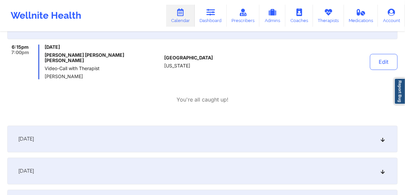
click at [34, 136] on span "[DATE]" at bounding box center [26, 139] width 16 height 7
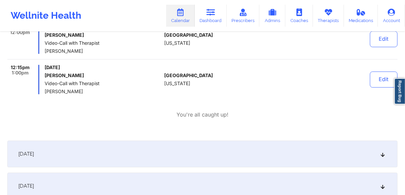
click at [34, 150] on span "[DATE]" at bounding box center [26, 153] width 16 height 7
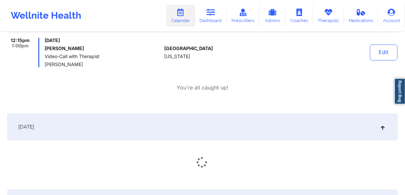
scroll to position [1146, 0]
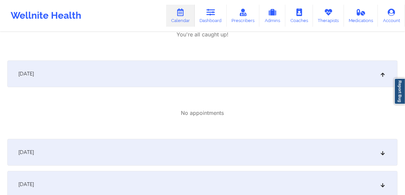
click at [47, 146] on div "[DATE]" at bounding box center [202, 152] width 390 height 27
click at [46, 146] on div "[DATE]" at bounding box center [202, 150] width 390 height 27
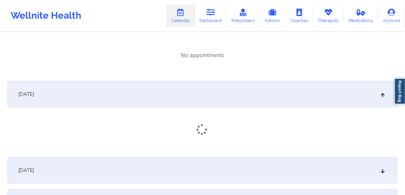
scroll to position [1306, 0]
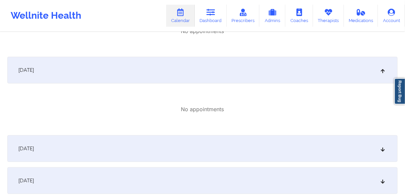
click at [47, 143] on div "[DATE]" at bounding box center [202, 148] width 390 height 27
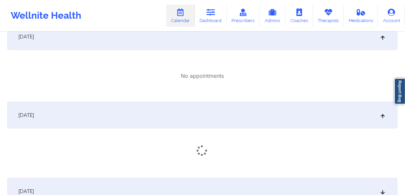
scroll to position [1359, 0]
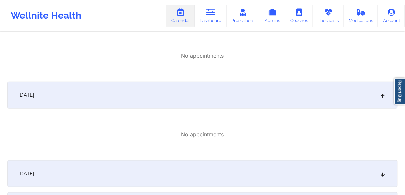
drag, startPoint x: 49, startPoint y: 161, endPoint x: 60, endPoint y: 175, distance: 17.5
click at [34, 170] on span "[DATE]" at bounding box center [26, 173] width 16 height 7
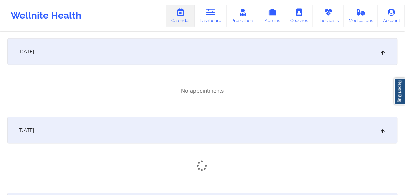
scroll to position [1465, 0]
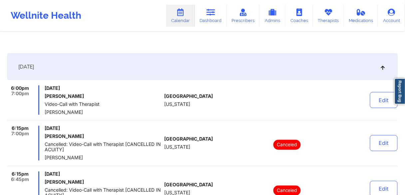
click at [50, 142] on span "Cancelled: Video-Call with Therapist [CANCELLED IN ACUITY]" at bounding box center [103, 147] width 117 height 11
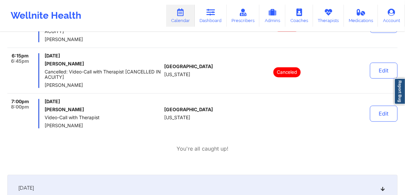
scroll to position [1625, 0]
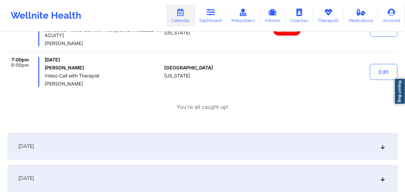
click at [50, 133] on div "[DATE]" at bounding box center [202, 146] width 390 height 27
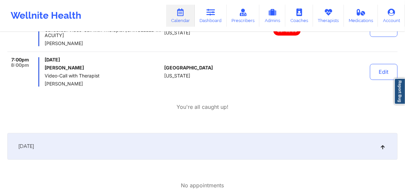
click at [47, 140] on div "[DATE]" at bounding box center [202, 146] width 390 height 27
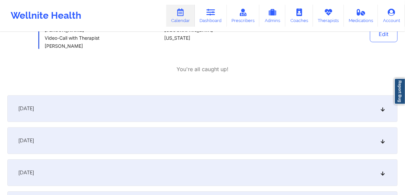
scroll to position [1705, 0]
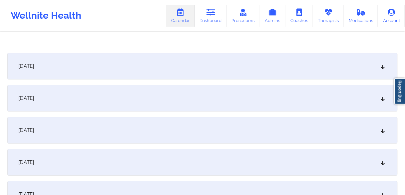
drag, startPoint x: 38, startPoint y: 87, endPoint x: 44, endPoint y: 94, distance: 9.2
click at [34, 95] on span "[DATE]" at bounding box center [26, 98] width 16 height 7
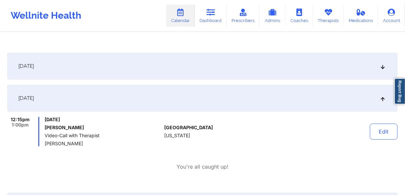
click at [45, 59] on div "[DATE]" at bounding box center [202, 66] width 390 height 27
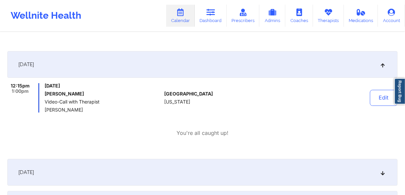
click at [34, 169] on span "[DATE]" at bounding box center [26, 172] width 16 height 7
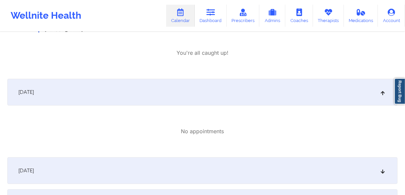
click at [34, 167] on span "[DATE]" at bounding box center [26, 170] width 16 height 7
click at [34, 165] on span "[DATE]" at bounding box center [26, 168] width 16 height 7
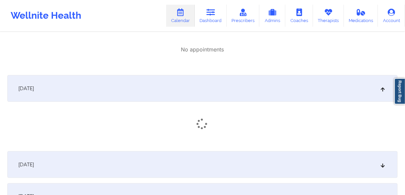
drag, startPoint x: 56, startPoint y: 155, endPoint x: 65, endPoint y: 160, distance: 10.6
click at [34, 161] on span "[DATE]" at bounding box center [26, 164] width 16 height 7
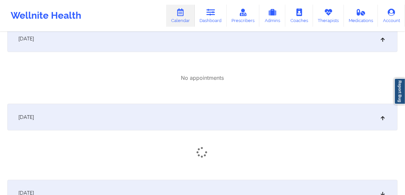
scroll to position [2105, 0]
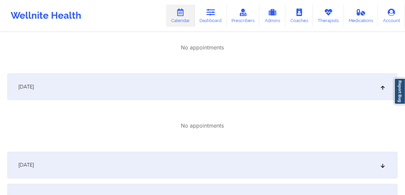
click at [51, 161] on div "[DATE]" at bounding box center [202, 165] width 390 height 27
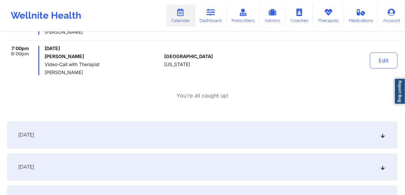
scroll to position [2398, 0]
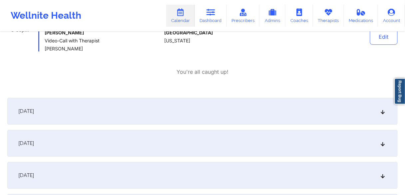
drag, startPoint x: 43, startPoint y: 97, endPoint x: 47, endPoint y: 115, distance: 17.7
click at [34, 108] on span "[DATE]" at bounding box center [26, 111] width 16 height 7
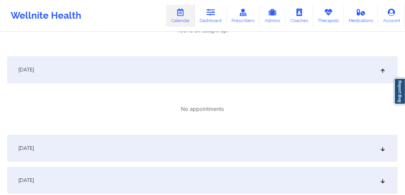
scroll to position [2478, 0]
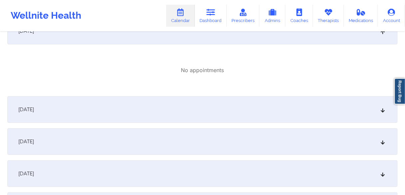
click at [49, 103] on div "[DATE]" at bounding box center [202, 109] width 390 height 27
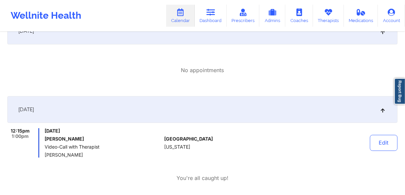
click at [49, 175] on div "[DATE] 12:15pm 1:00pm [DATE] [PERSON_NAME] Video-Call with Therapist [PERSON_NA…" at bounding box center [202, 147] width 390 height 102
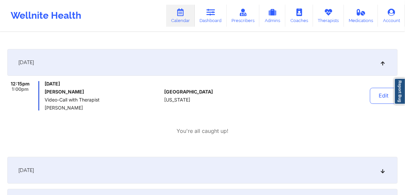
scroll to position [2558, 0]
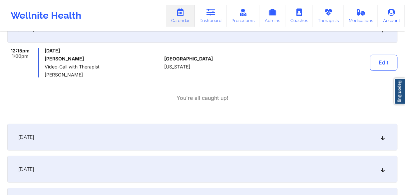
click at [34, 134] on span "[DATE]" at bounding box center [26, 137] width 16 height 7
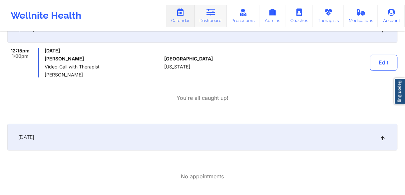
click at [215, 19] on link "Dashboard" at bounding box center [211, 16] width 32 height 22
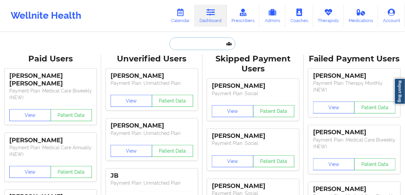
click at [198, 45] on input "text" at bounding box center [203, 43] width 66 height 13
paste input "[PERSON_NAME]"
type input "[PERSON_NAME]"
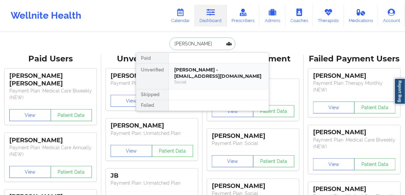
click at [191, 72] on div "[PERSON_NAME] - [EMAIL_ADDRESS][DOMAIN_NAME]" at bounding box center [218, 73] width 89 height 12
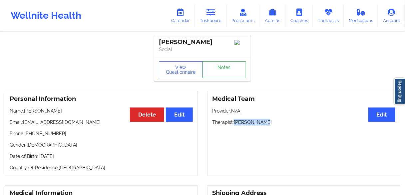
drag, startPoint x: 272, startPoint y: 124, endPoint x: 235, endPoint y: 124, distance: 37.6
click at [235, 124] on p "Therapist: [PERSON_NAME]" at bounding box center [303, 122] width 183 height 7
click at [210, 14] on icon at bounding box center [210, 12] width 9 height 7
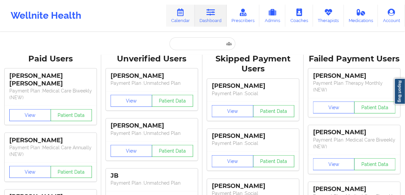
click at [183, 16] on link "Calendar" at bounding box center [180, 16] width 29 height 22
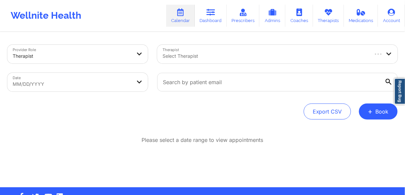
click at [205, 54] on div at bounding box center [265, 56] width 205 height 8
click at [188, 59] on div at bounding box center [272, 56] width 218 height 8
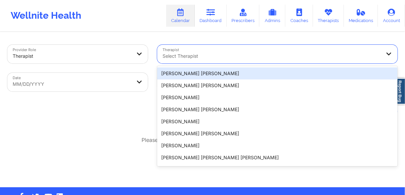
paste input "[PERSON_NAME]"
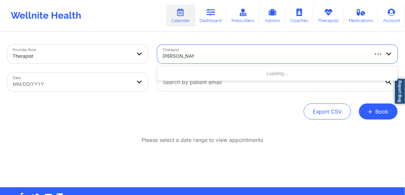
type input "[PERSON_NAME]"
select select "2025-8"
select select "2025-9"
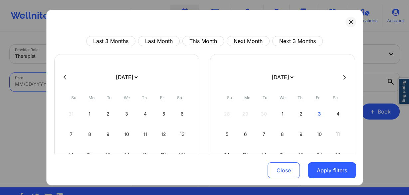
click at [56, 82] on body "Wellnite Health Calendar Dashboard Prescribers Admins Coaches Therapists Medica…" at bounding box center [204, 97] width 409 height 195
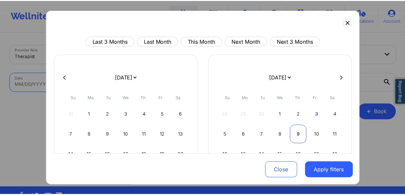
scroll to position [53, 0]
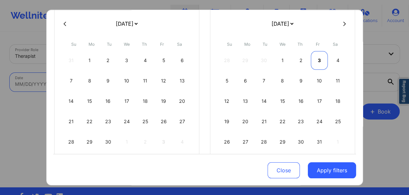
click at [319, 60] on div "3" at bounding box center [319, 60] width 17 height 19
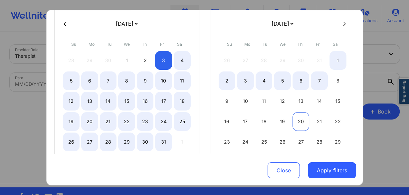
select select "2025-9"
select select "2025-10"
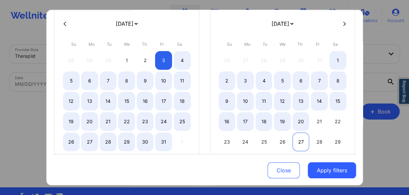
select select "2025-9"
select select "2025-10"
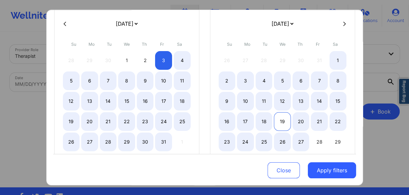
select select "2025-9"
select select "2025-10"
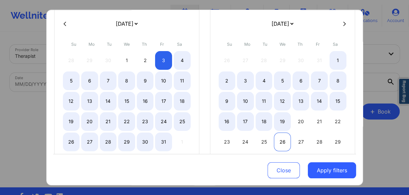
select select "2025-9"
select select "2025-10"
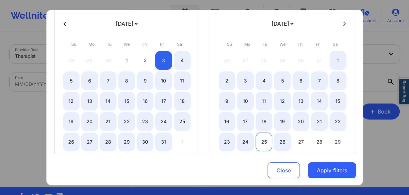
select select "2025-9"
select select "2025-10"
click at [266, 142] on div "25" at bounding box center [264, 141] width 17 height 19
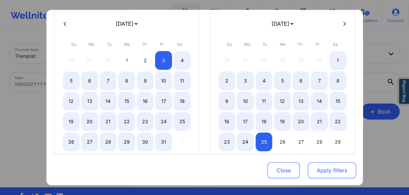
click at [326, 171] on button "Apply filters" at bounding box center [332, 170] width 48 height 16
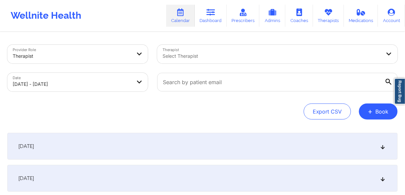
click at [185, 55] on div at bounding box center [272, 56] width 218 height 8
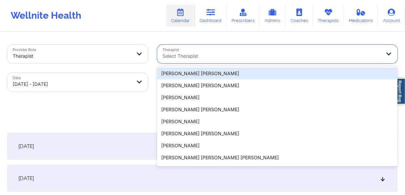
paste input "[PERSON_NAME]"
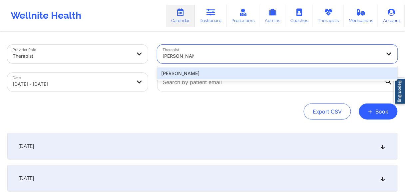
click at [183, 72] on div "[PERSON_NAME]" at bounding box center [277, 73] width 240 height 12
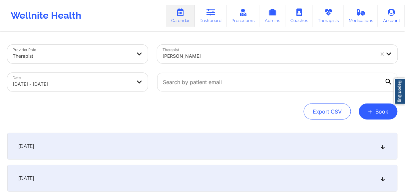
click at [34, 147] on span "[DATE]" at bounding box center [26, 146] width 16 height 7
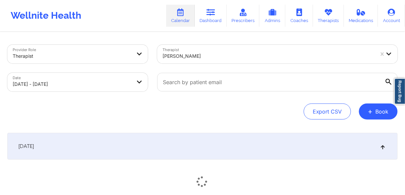
scroll to position [107, 0]
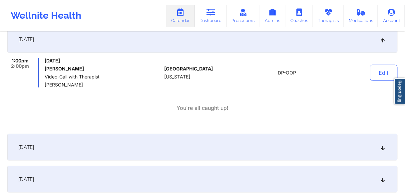
click at [51, 154] on div "[DATE]" at bounding box center [202, 147] width 390 height 27
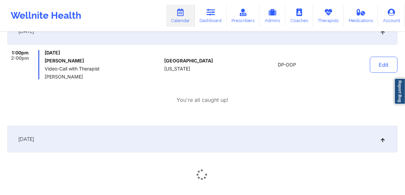
scroll to position [187, 0]
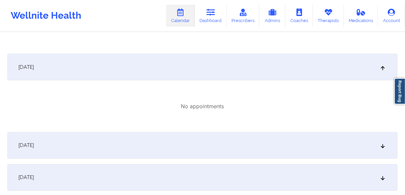
click at [55, 150] on div "[DATE]" at bounding box center [202, 145] width 390 height 27
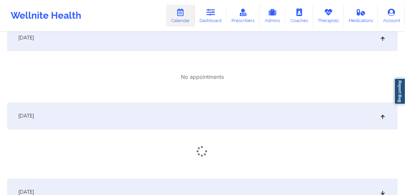
scroll to position [266, 0]
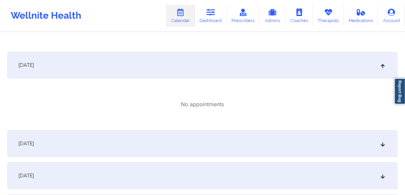
click at [56, 150] on div "[DATE]" at bounding box center [202, 143] width 390 height 27
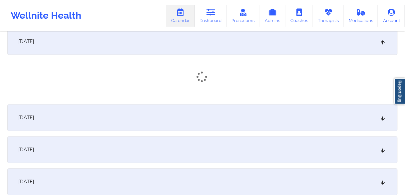
scroll to position [373, 0]
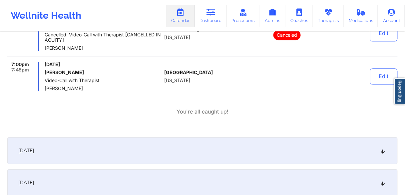
click at [34, 152] on span "[DATE]" at bounding box center [26, 150] width 16 height 7
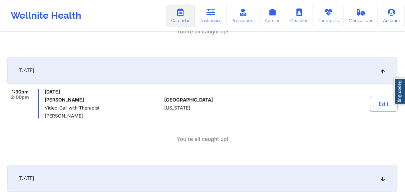
scroll to position [586, 0]
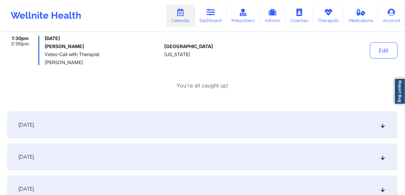
click at [56, 136] on div "[DATE]" at bounding box center [202, 124] width 390 height 27
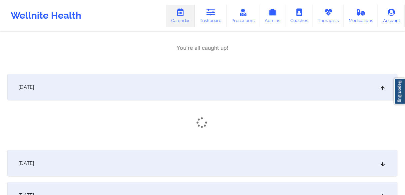
scroll to position [666, 0]
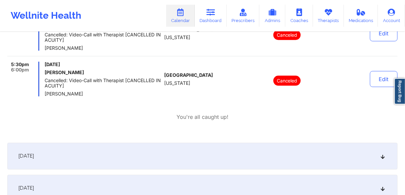
click at [34, 155] on span "[DATE]" at bounding box center [26, 156] width 16 height 7
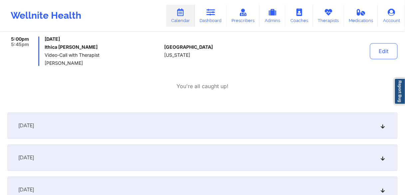
scroll to position [986, 0]
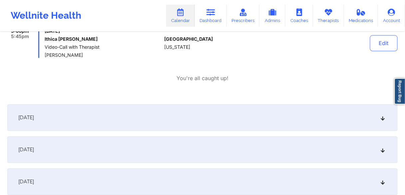
click at [58, 122] on div "[DATE]" at bounding box center [202, 117] width 390 height 27
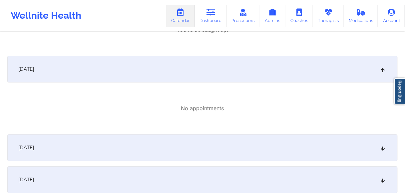
scroll to position [1039, 0]
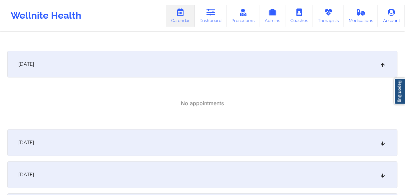
click at [67, 143] on div "[DATE]" at bounding box center [202, 142] width 390 height 27
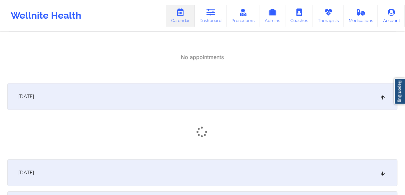
scroll to position [1119, 0]
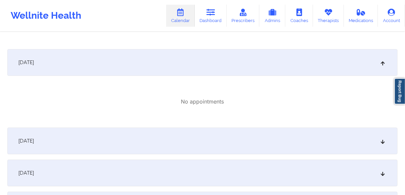
click at [85, 141] on div "[DATE]" at bounding box center [202, 140] width 390 height 27
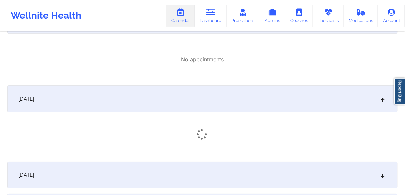
scroll to position [1226, 0]
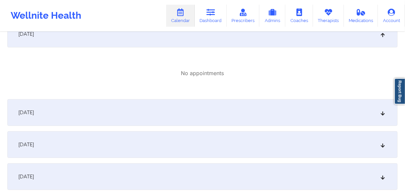
click at [87, 122] on div "[DATE]" at bounding box center [202, 112] width 390 height 27
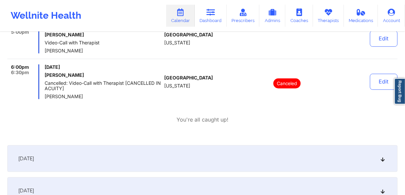
scroll to position [1386, 0]
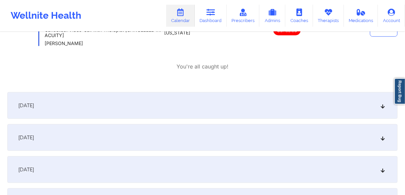
click at [78, 111] on div "[DATE]" at bounding box center [202, 105] width 390 height 27
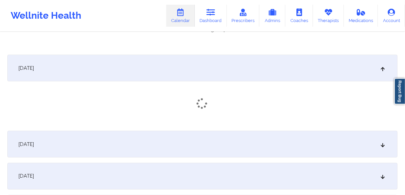
scroll to position [1439, 0]
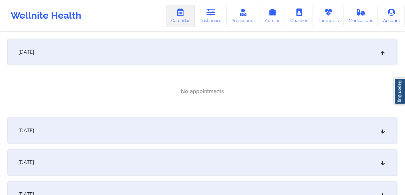
click at [79, 129] on div "[DATE]" at bounding box center [202, 130] width 390 height 27
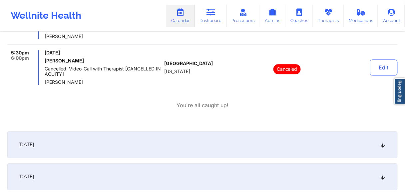
scroll to position [1679, 0]
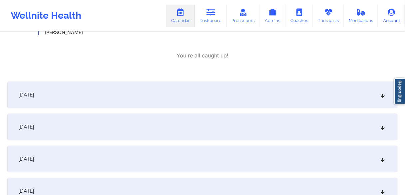
click at [34, 96] on span "[DATE]" at bounding box center [26, 94] width 16 height 7
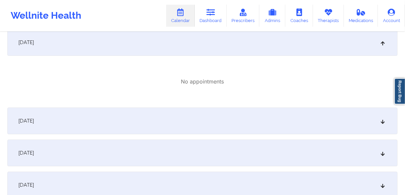
scroll to position [1732, 0]
click at [77, 131] on div "[DATE]" at bounding box center [202, 119] width 390 height 27
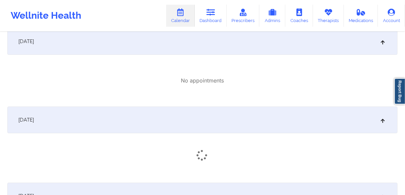
scroll to position [1812, 0]
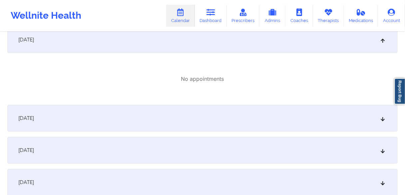
click at [80, 119] on div "[DATE]" at bounding box center [202, 118] width 390 height 27
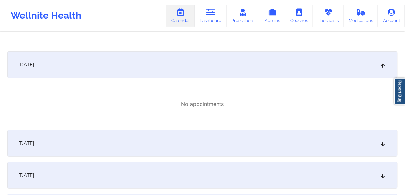
click at [79, 144] on div "[DATE]" at bounding box center [202, 143] width 390 height 27
click at [82, 144] on div "[DATE]" at bounding box center [202, 141] width 390 height 27
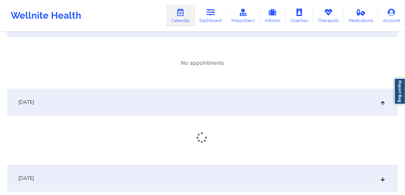
scroll to position [2052, 0]
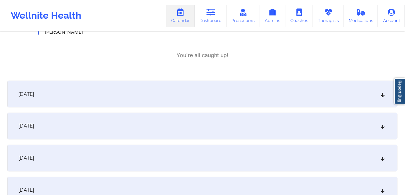
click at [67, 98] on div "[DATE]" at bounding box center [202, 94] width 390 height 27
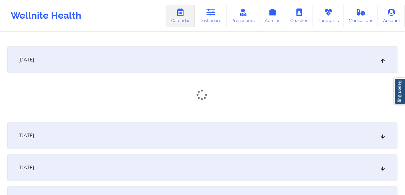
scroll to position [2185, 0]
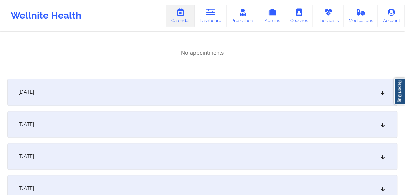
click at [79, 99] on div "[DATE]" at bounding box center [202, 92] width 390 height 27
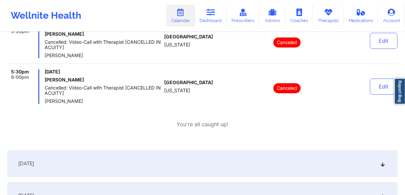
click at [81, 160] on div "[DATE]" at bounding box center [202, 163] width 390 height 27
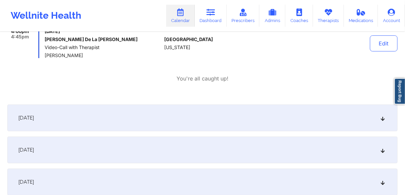
scroll to position [2478, 0]
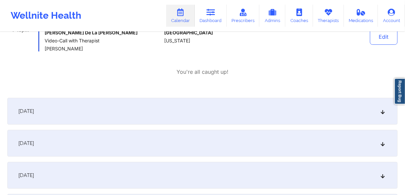
click at [85, 107] on div "[DATE]" at bounding box center [202, 111] width 390 height 27
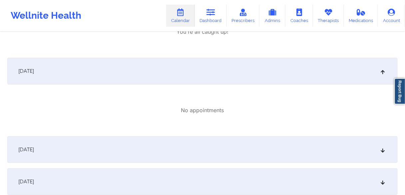
scroll to position [2531, 0]
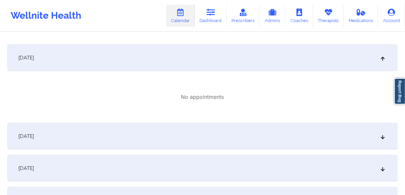
click at [74, 138] on div "[DATE]" at bounding box center [202, 136] width 390 height 27
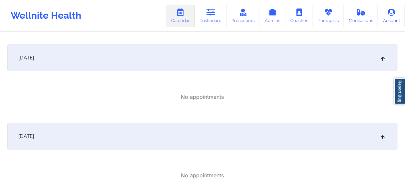
scroll to position [2611, 0]
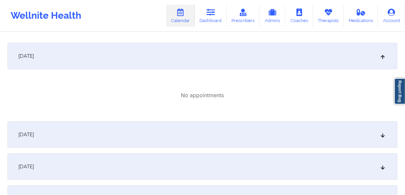
click at [99, 140] on div "[DATE]" at bounding box center [202, 134] width 390 height 27
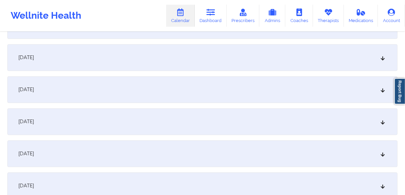
scroll to position [2771, 0]
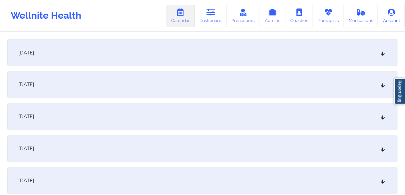
click at [59, 57] on div "[DATE]" at bounding box center [202, 52] width 390 height 27
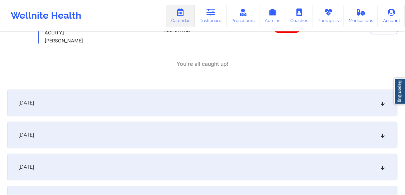
scroll to position [2878, 0]
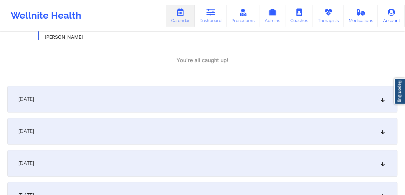
click at [63, 103] on div "[DATE]" at bounding box center [202, 99] width 390 height 27
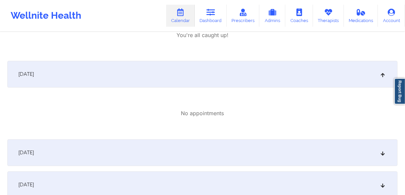
scroll to position [2931, 0]
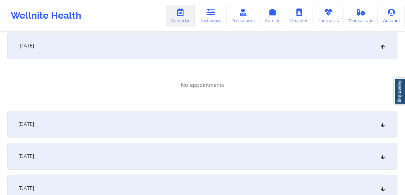
click at [34, 125] on span "[DATE]" at bounding box center [26, 124] width 16 height 7
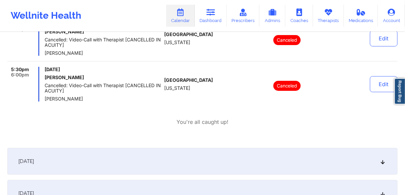
scroll to position [3117, 0]
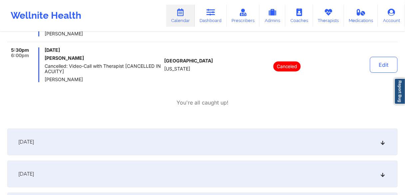
click at [34, 140] on span "[DATE]" at bounding box center [26, 141] width 16 height 7
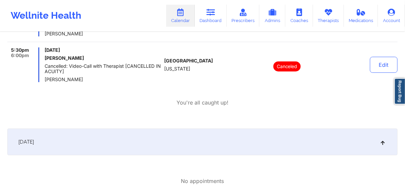
click at [34, 143] on span "[DATE]" at bounding box center [26, 141] width 16 height 7
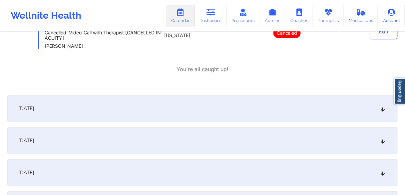
scroll to position [3197, 0]
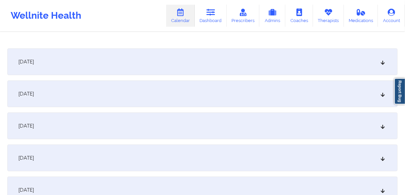
click at [54, 65] on div "[DATE]" at bounding box center [202, 61] width 390 height 27
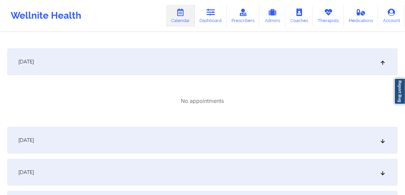
click at [54, 142] on div "[DATE]" at bounding box center [202, 140] width 390 height 27
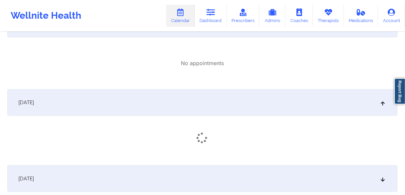
scroll to position [3277, 0]
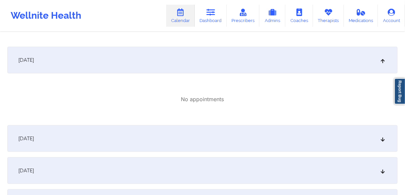
drag, startPoint x: 53, startPoint y: 140, endPoint x: 66, endPoint y: 146, distance: 14.5
click at [53, 140] on div "[DATE]" at bounding box center [202, 138] width 390 height 27
click at [64, 133] on div "[DATE]" at bounding box center [202, 136] width 390 height 27
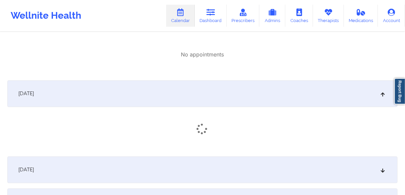
scroll to position [3464, 0]
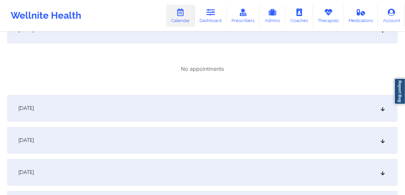
click at [63, 114] on div "[DATE]" at bounding box center [202, 108] width 390 height 27
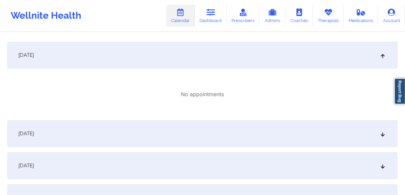
click at [64, 130] on div "[DATE]" at bounding box center [202, 133] width 390 height 27
click at [60, 136] on div "[DATE]" at bounding box center [202, 131] width 390 height 27
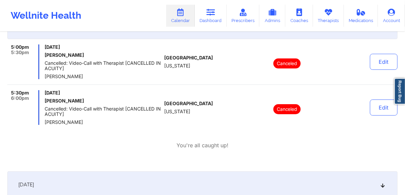
scroll to position [3757, 0]
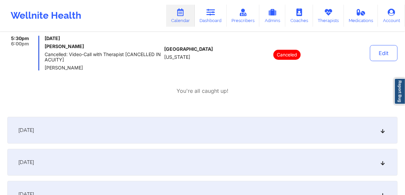
click at [55, 139] on div "[DATE]" at bounding box center [202, 130] width 390 height 27
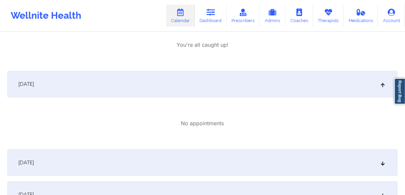
scroll to position [3837, 0]
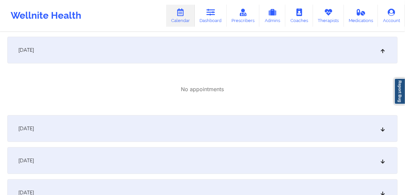
drag, startPoint x: 65, startPoint y: 129, endPoint x: 184, endPoint y: 25, distance: 157.5
click at [65, 129] on div "[DATE]" at bounding box center [202, 128] width 390 height 27
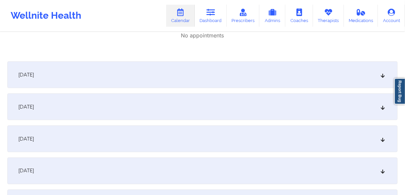
scroll to position [4023, 0]
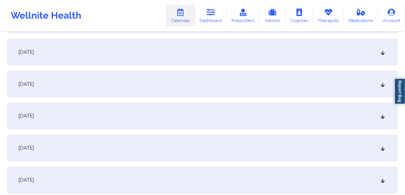
click at [70, 52] on div "[DATE]" at bounding box center [202, 52] width 390 height 27
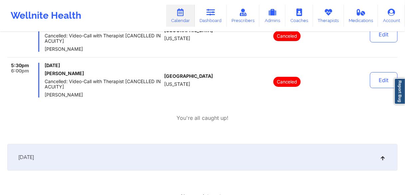
scroll to position [3730, 0]
click at [212, 19] on link "Dashboard" at bounding box center [211, 16] width 32 height 22
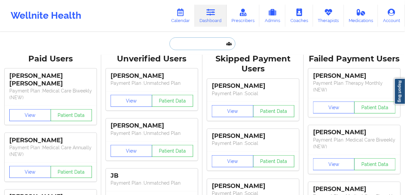
click at [180, 44] on input "text" at bounding box center [203, 43] width 66 height 13
paste input "[PERSON_NAME]"
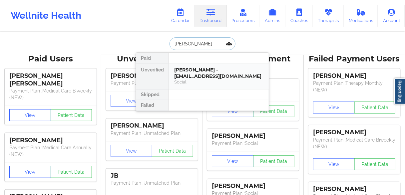
click at [181, 75] on div "[PERSON_NAME] - [EMAIL_ADDRESS][DOMAIN_NAME]" at bounding box center [218, 73] width 89 height 12
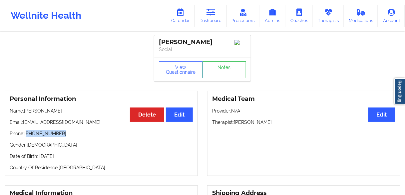
drag, startPoint x: 57, startPoint y: 134, endPoint x: 27, endPoint y: 135, distance: 30.3
click at [27, 135] on p "Phone: [PHONE_NUMBER]" at bounding box center [101, 133] width 183 height 7
